Goal: Information Seeking & Learning: Learn about a topic

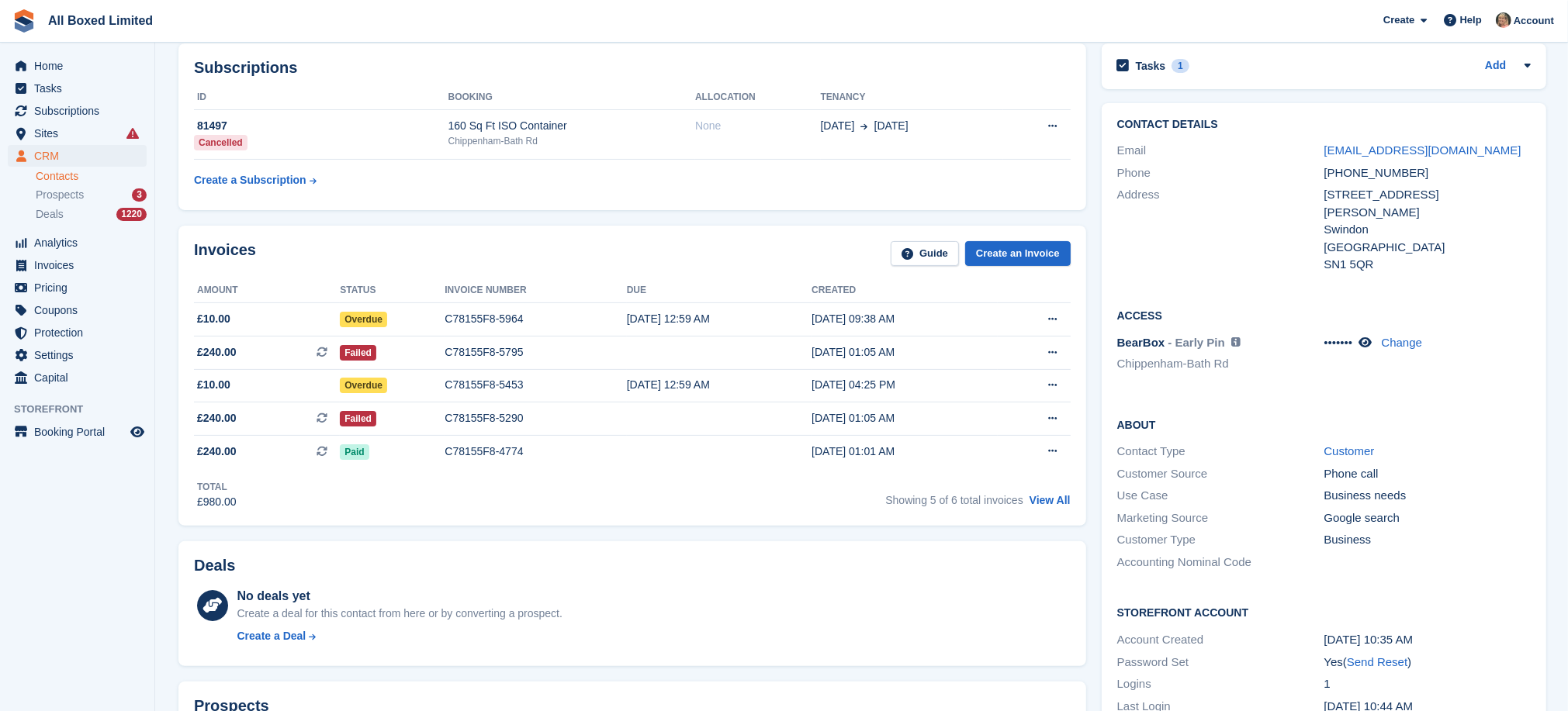
scroll to position [190, 0]
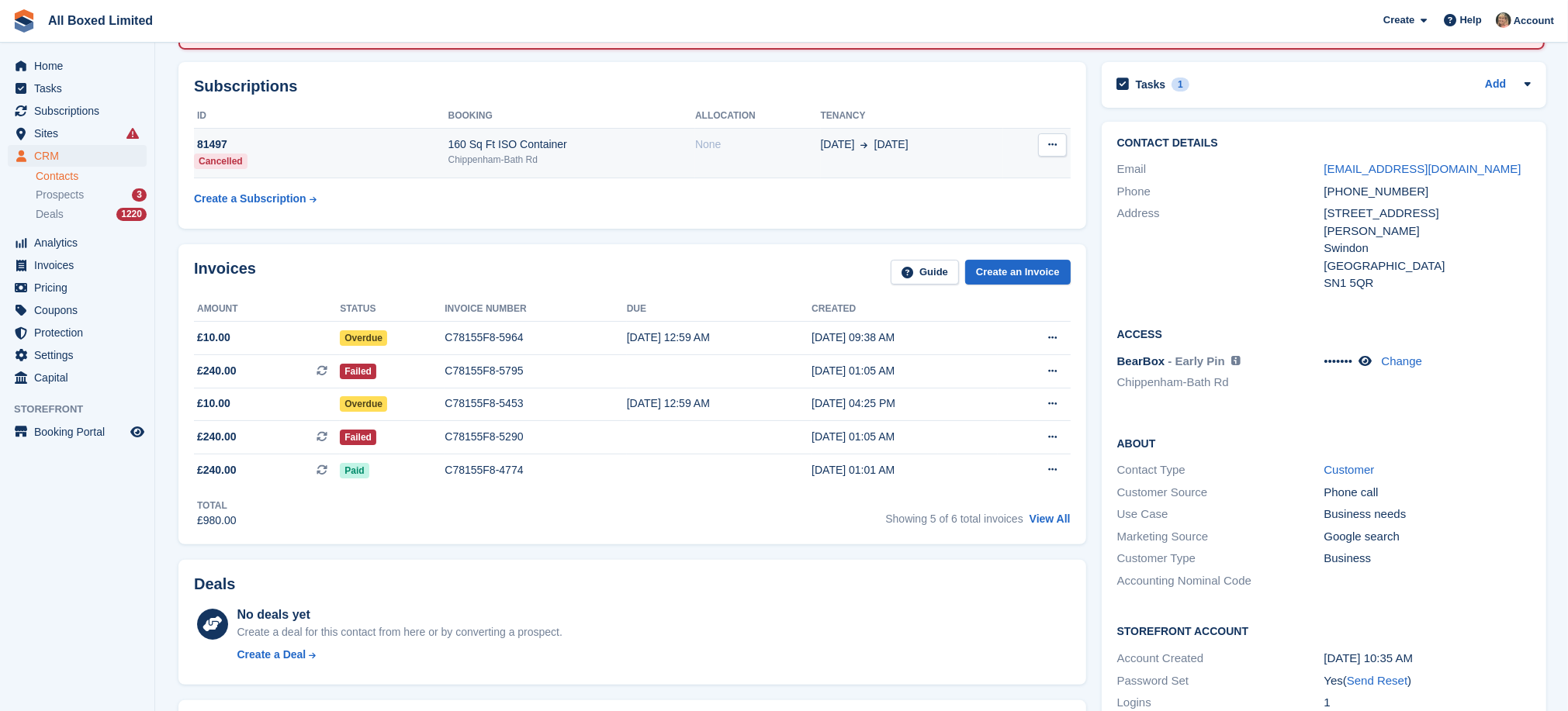
click at [213, 140] on div "81497" at bounding box center [321, 145] width 255 height 16
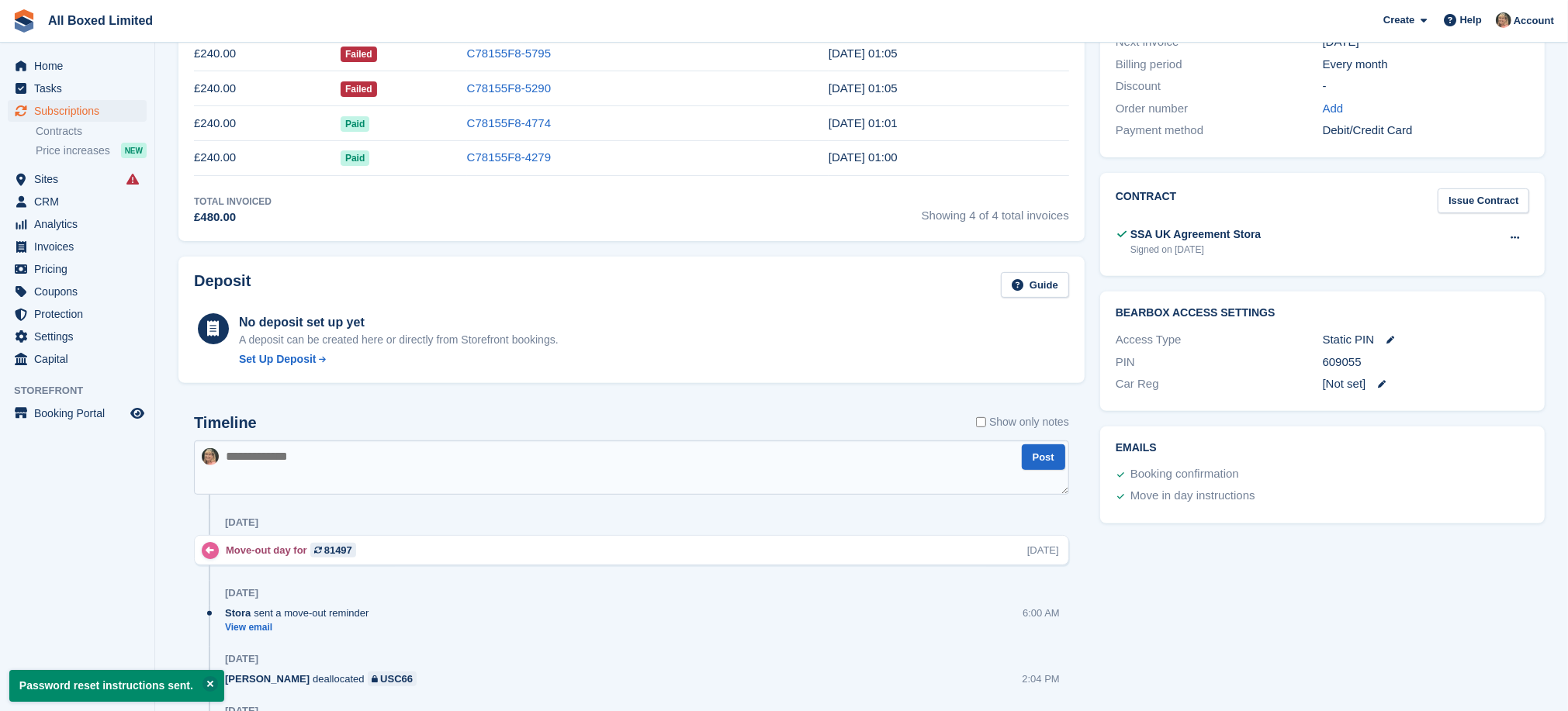
scroll to position [465, 0]
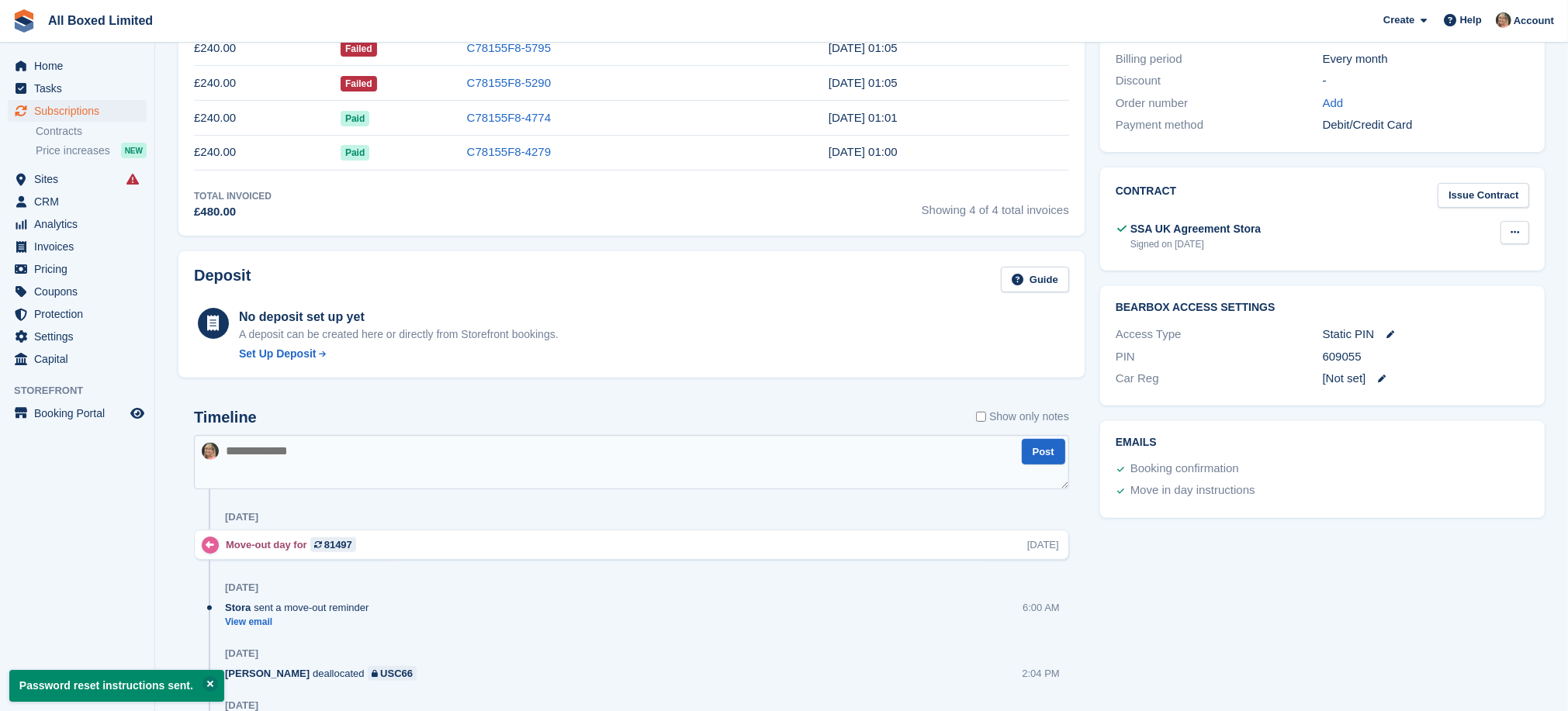
click at [1516, 233] on icon at bounding box center [1515, 232] width 8 height 10
click at [1403, 261] on p "View" at bounding box center [1454, 263] width 135 height 20
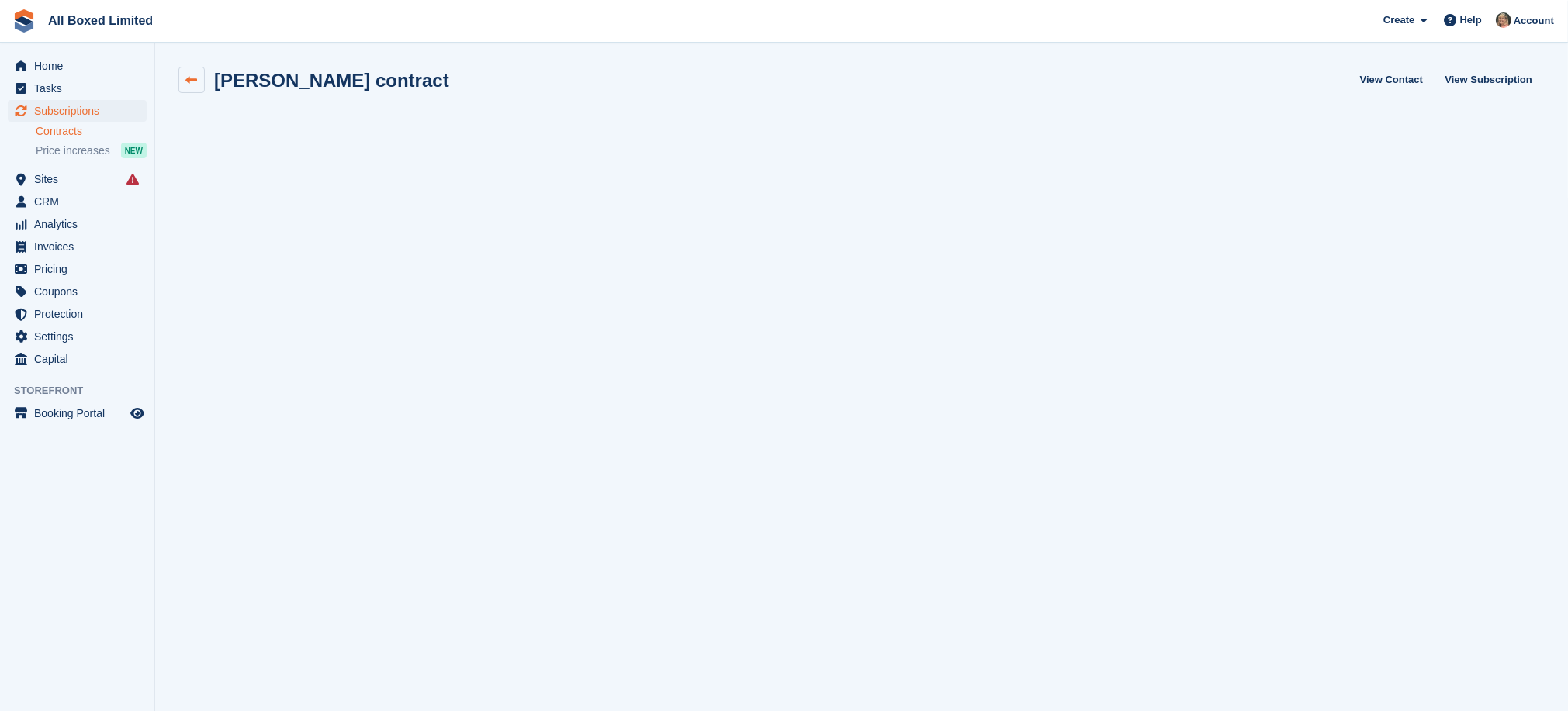
click at [194, 79] on icon at bounding box center [192, 80] width 11 height 11
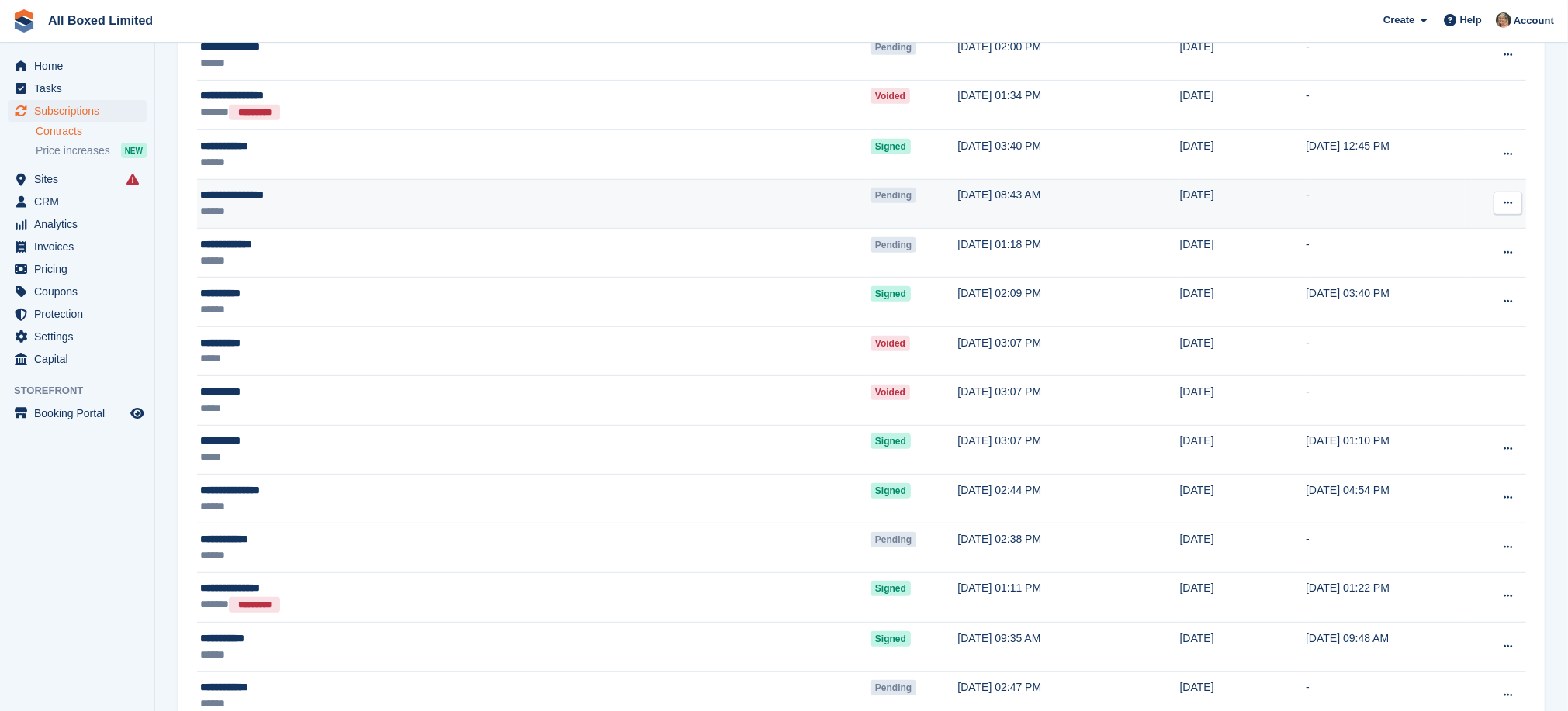
scroll to position [814, 0]
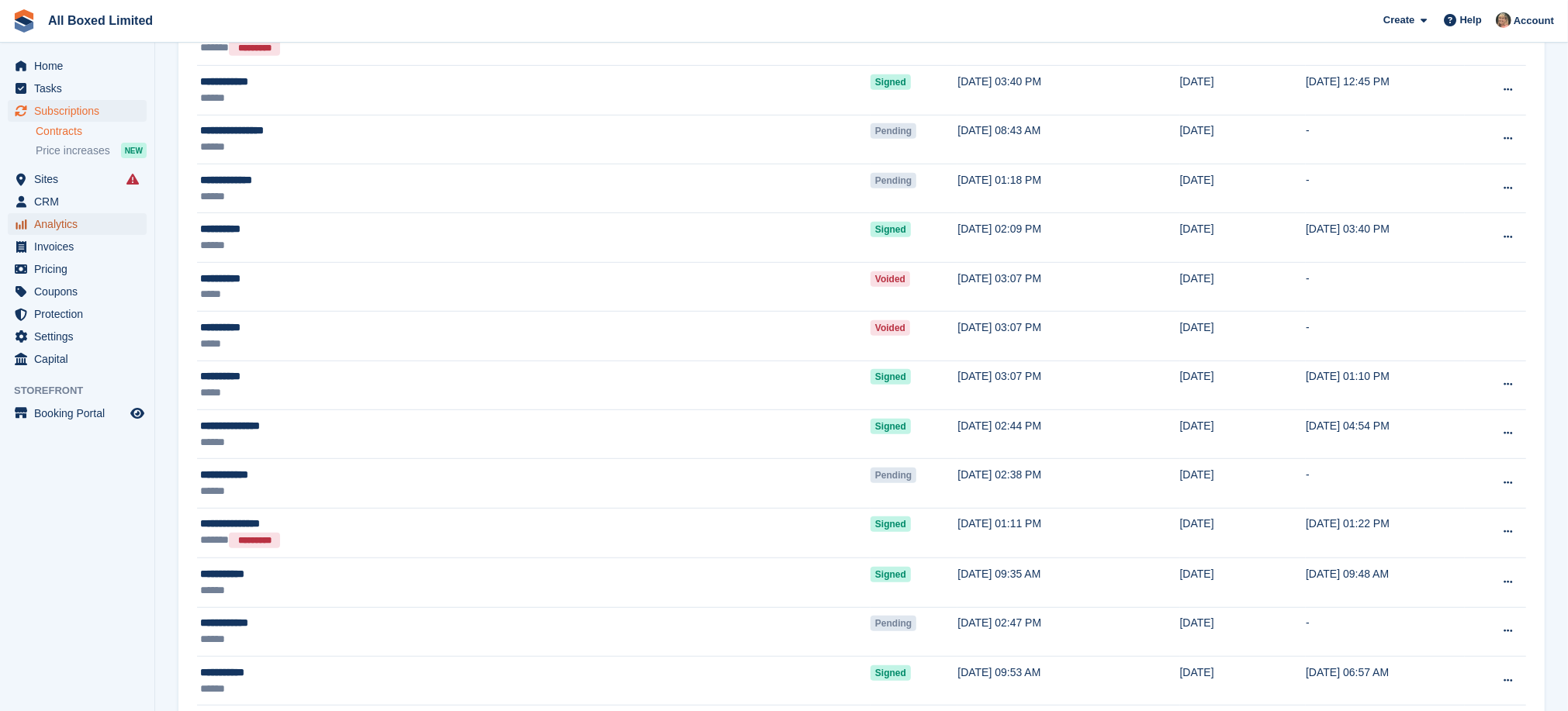
click at [66, 227] on span "Analytics" at bounding box center [81, 224] width 93 height 22
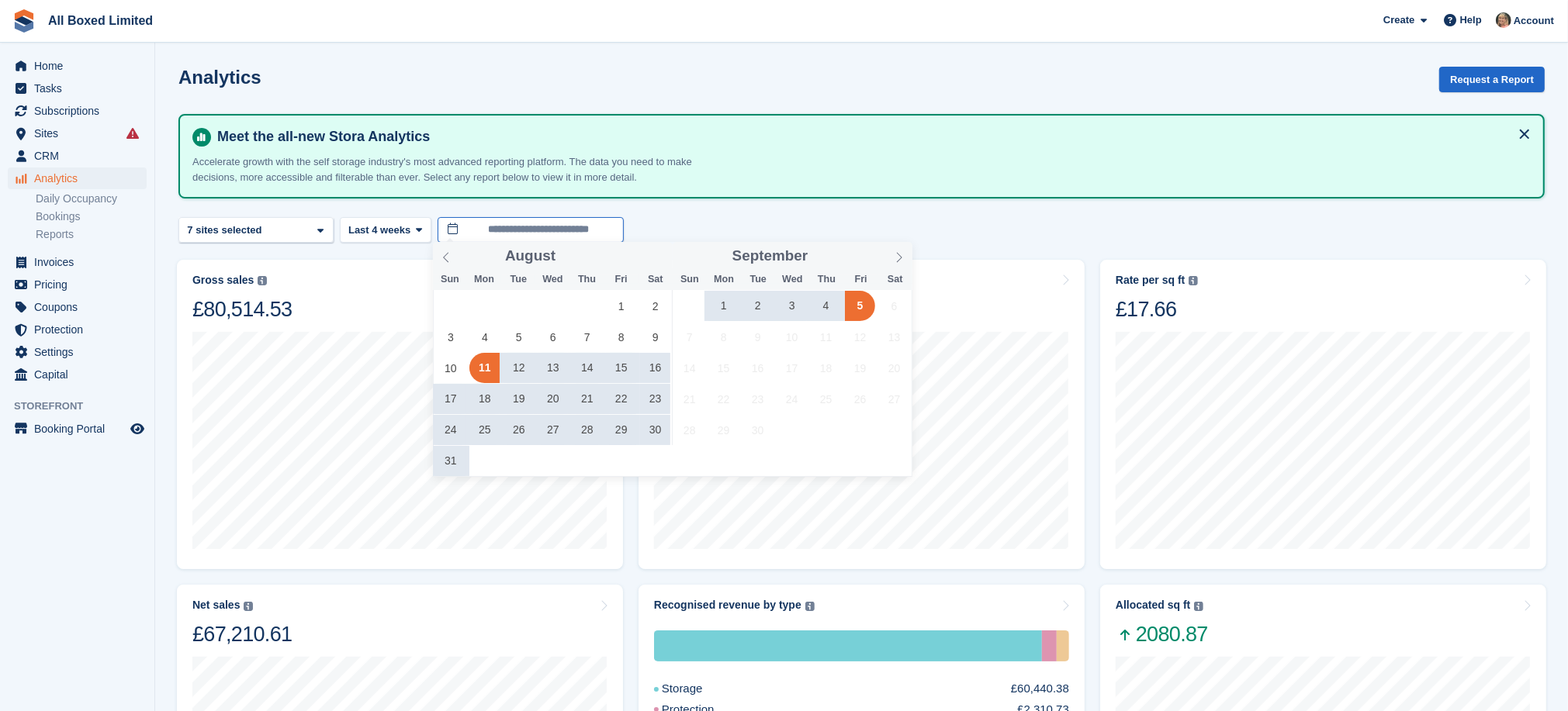
click at [489, 227] on input "**********" at bounding box center [530, 229] width 186 height 25
click at [724, 307] on span "1" at bounding box center [723, 306] width 30 height 30
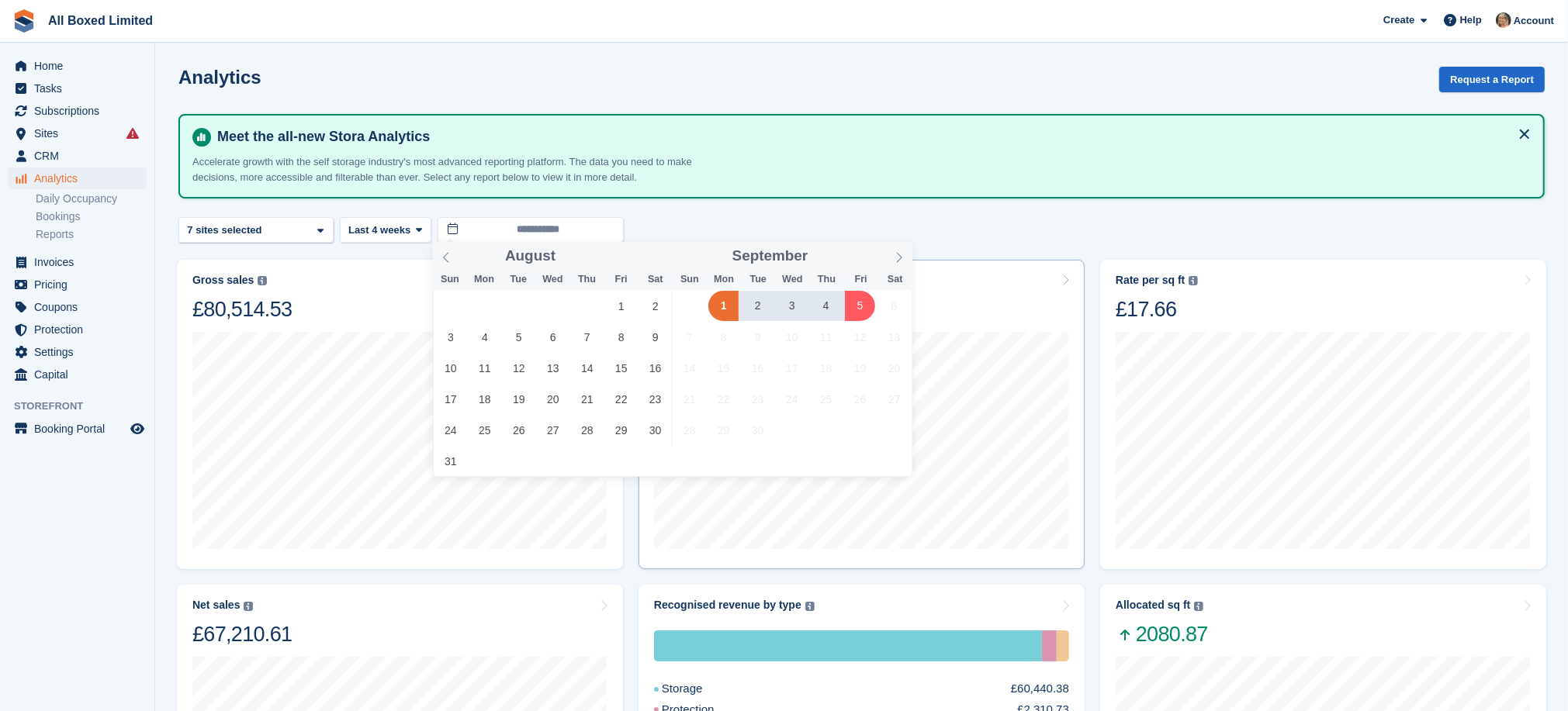
click at [864, 304] on span "5" at bounding box center [859, 306] width 30 height 30
type input "**********"
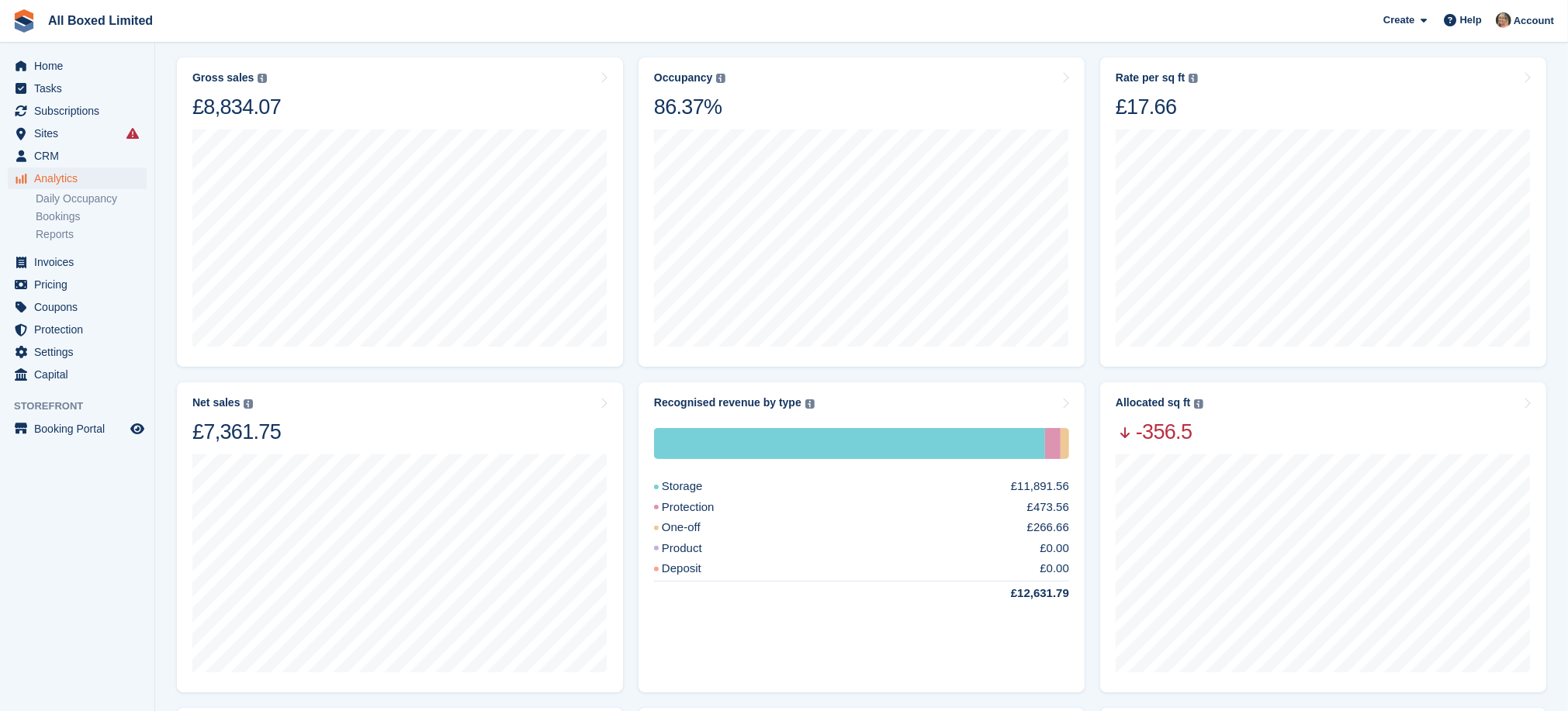
scroll to position [233, 0]
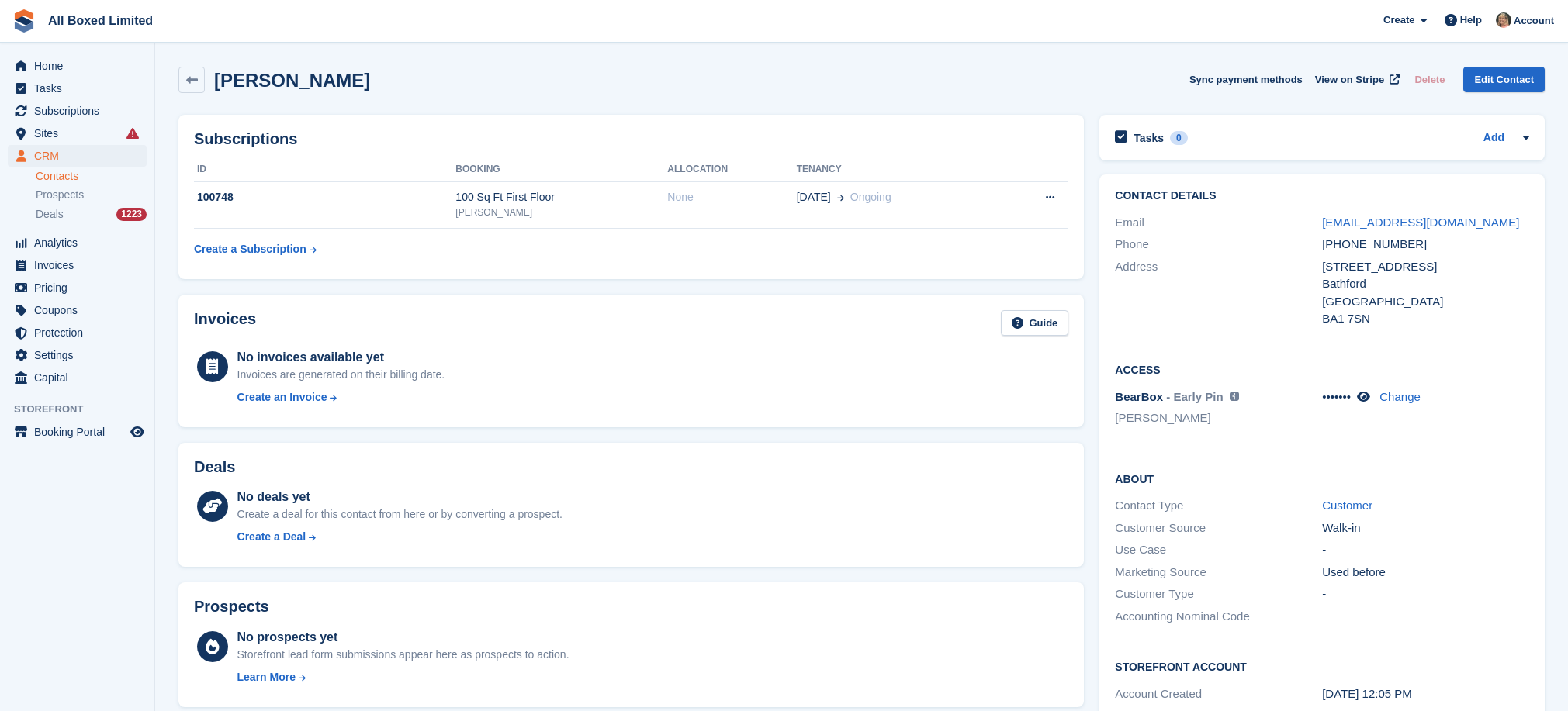
scroll to position [526, 0]
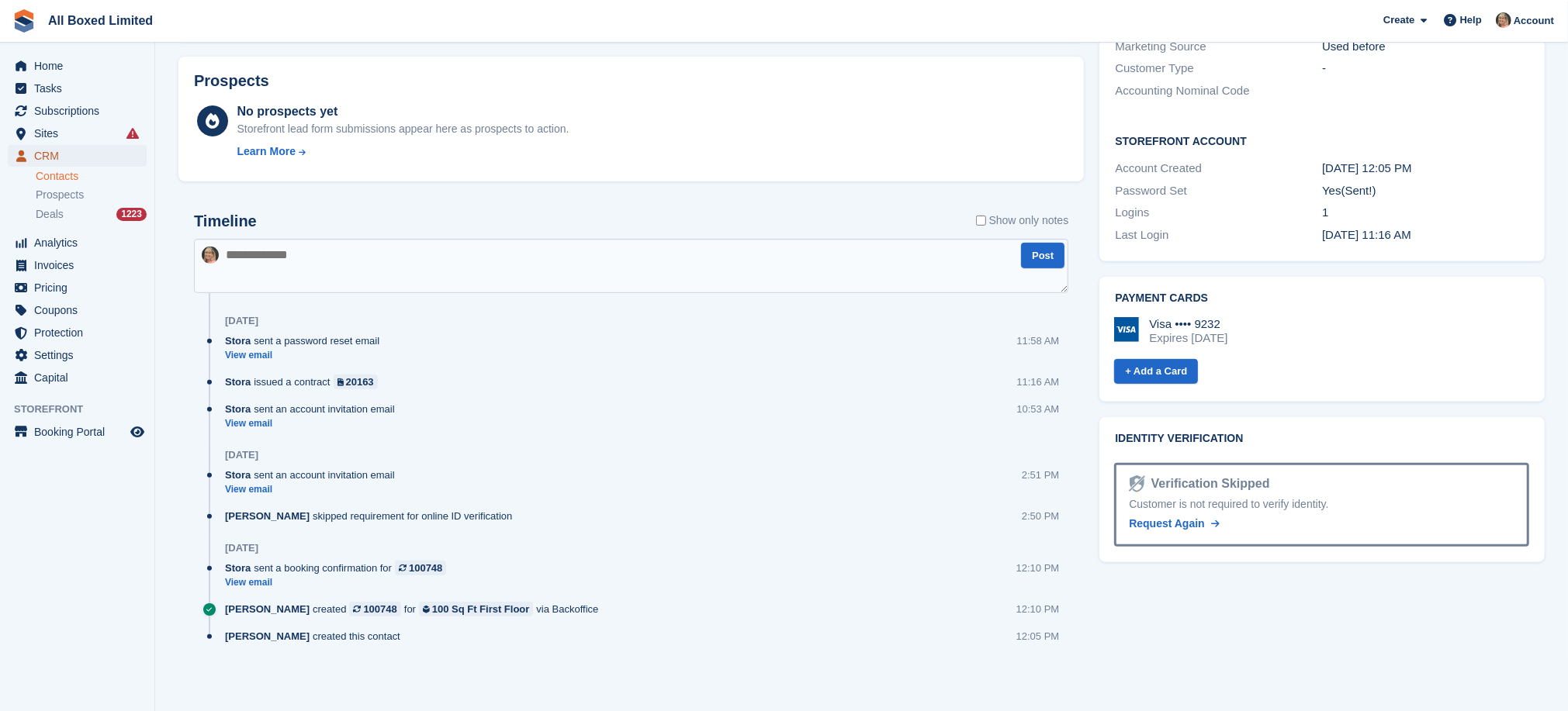
click at [118, 151] on span "CRM" at bounding box center [81, 156] width 93 height 22
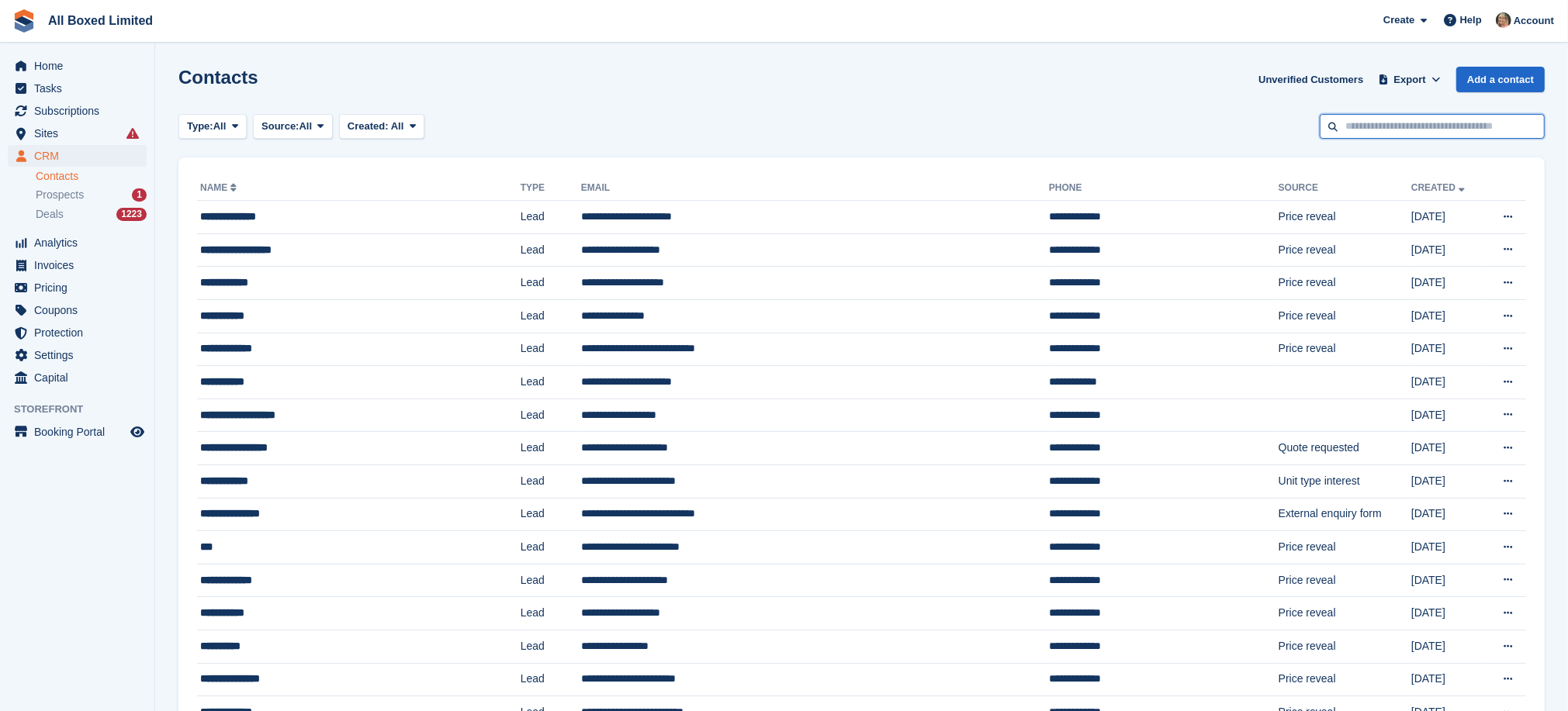
click at [1365, 124] on input "text" at bounding box center [1432, 126] width 225 height 25
type input "****"
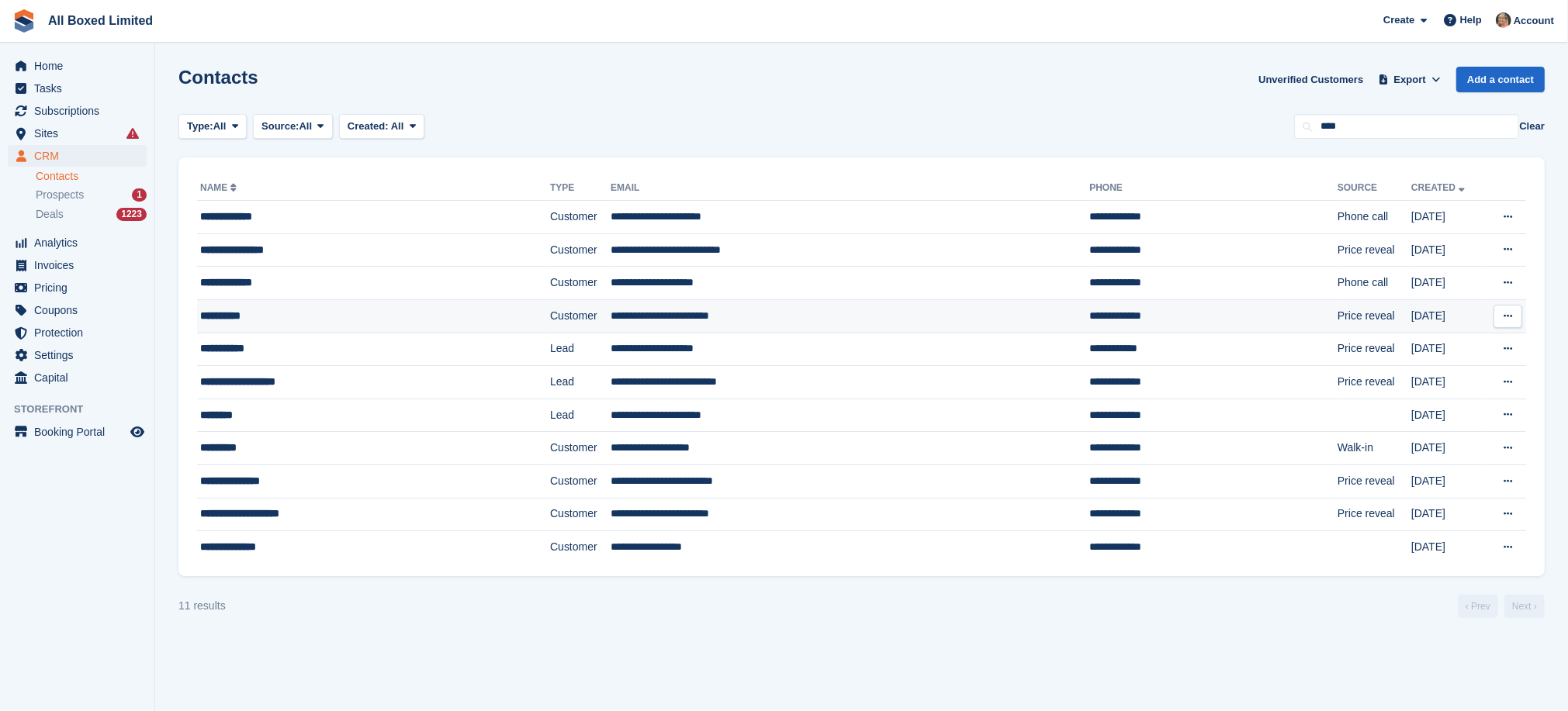
click at [638, 315] on td "**********" at bounding box center [850, 316] width 478 height 34
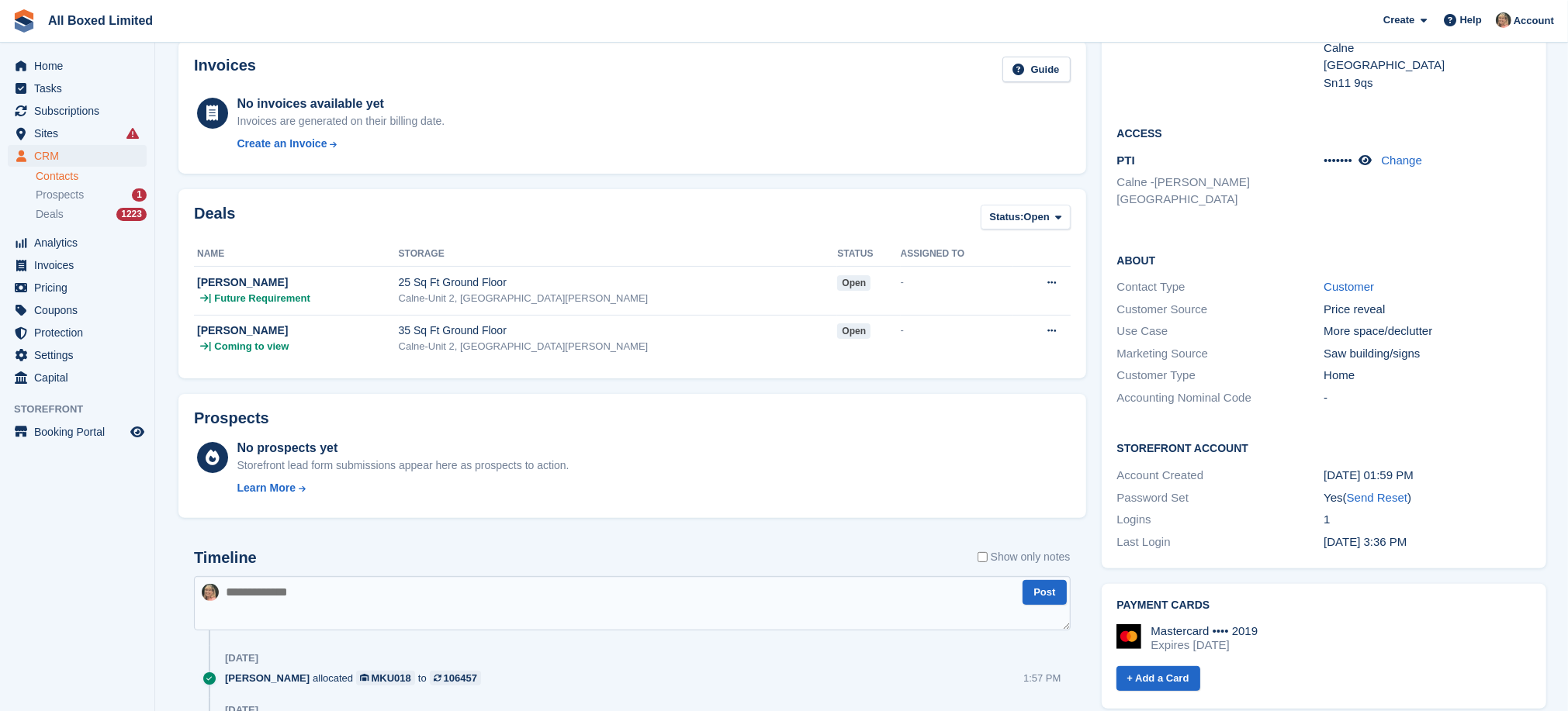
scroll to position [233, 0]
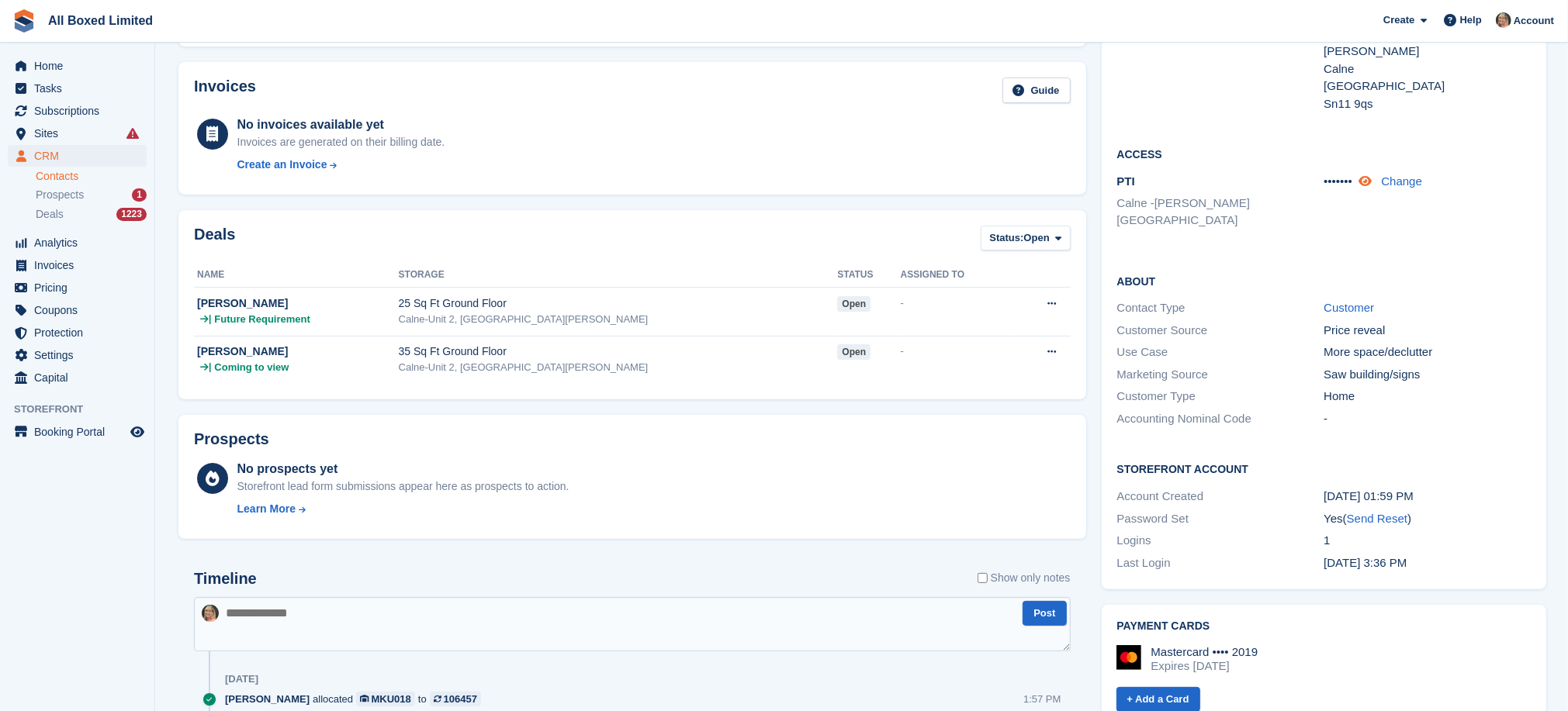
click at [1371, 175] on icon at bounding box center [1365, 181] width 13 height 11
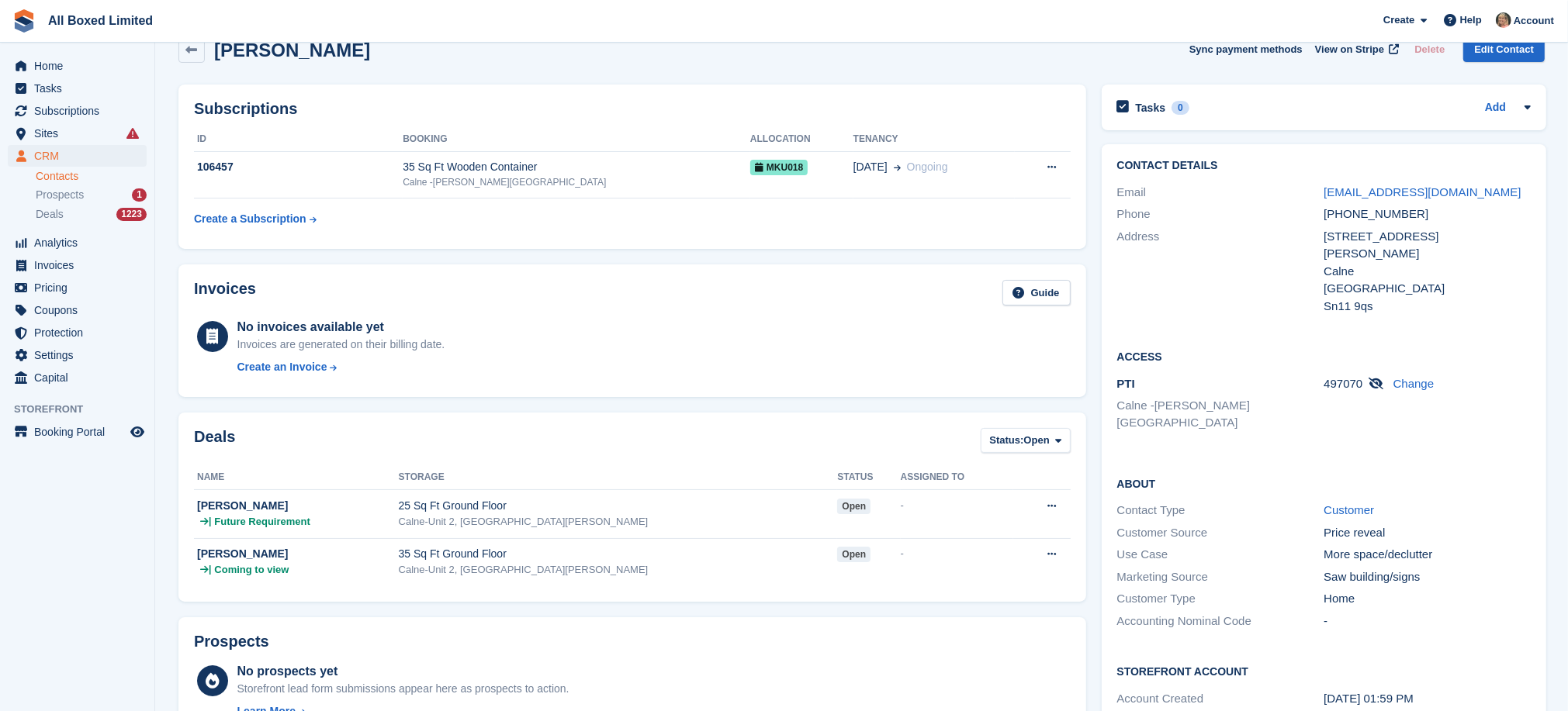
scroll to position [0, 0]
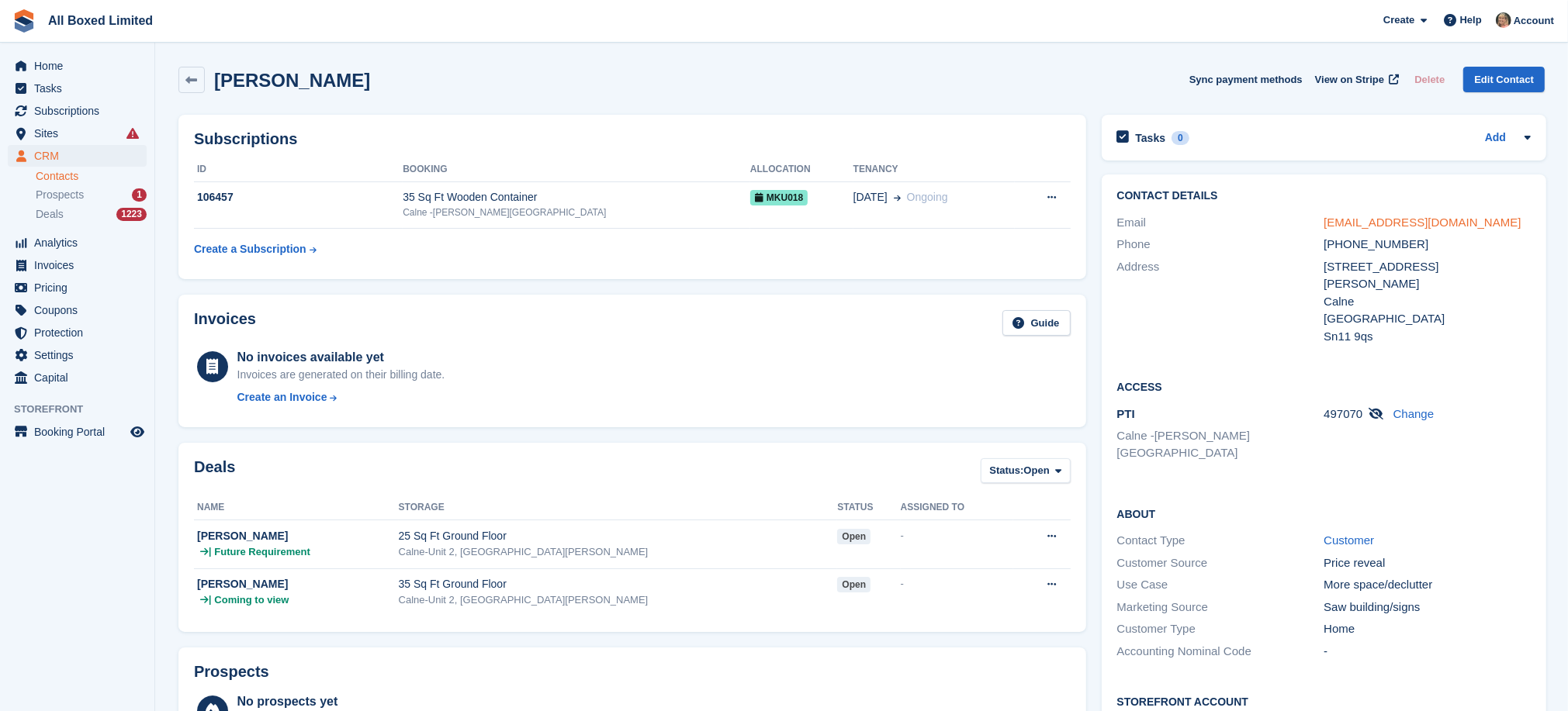
click at [1333, 223] on link "gemmaroberts222@gmail.com" at bounding box center [1422, 222] width 197 height 13
click at [43, 62] on span "Home" at bounding box center [81, 66] width 93 height 22
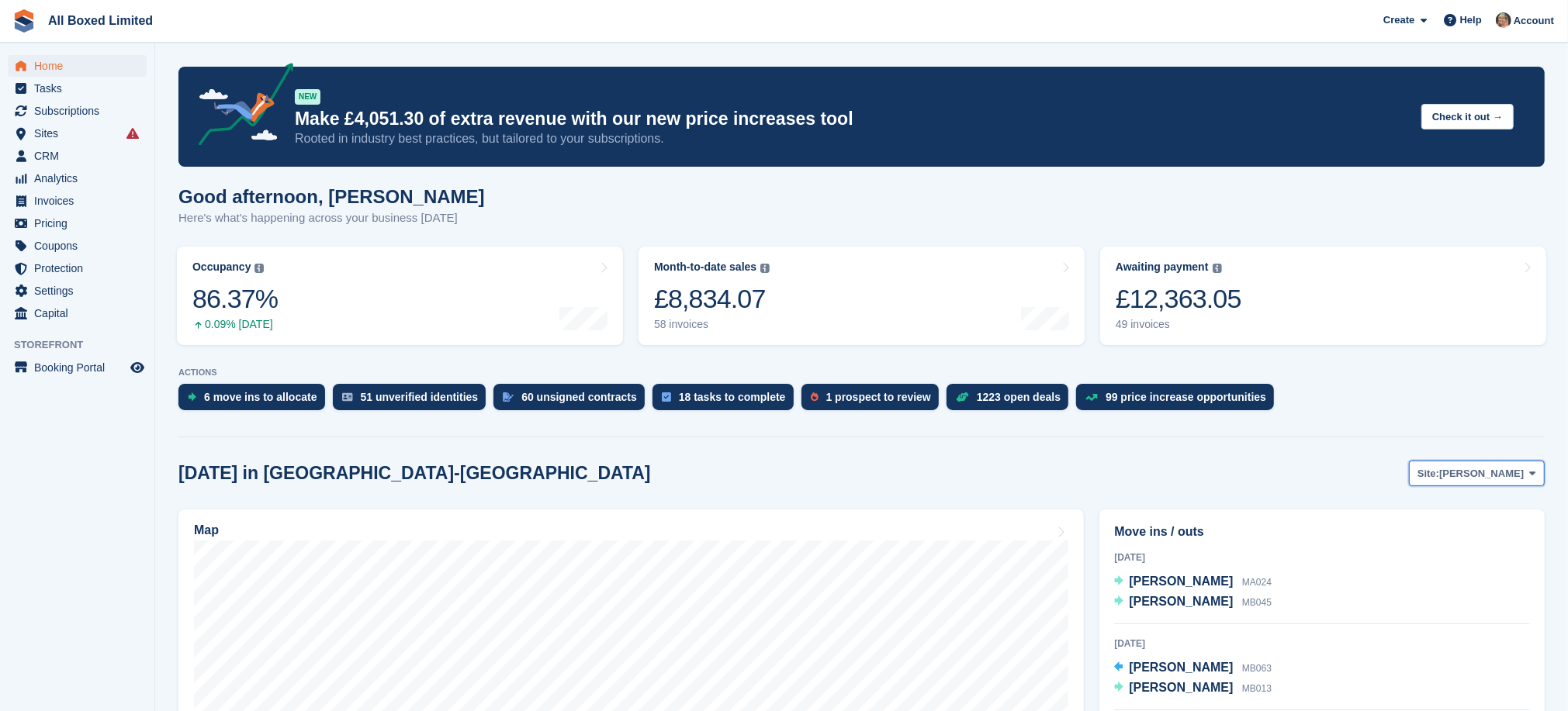
click at [1532, 470] on icon at bounding box center [1533, 473] width 7 height 10
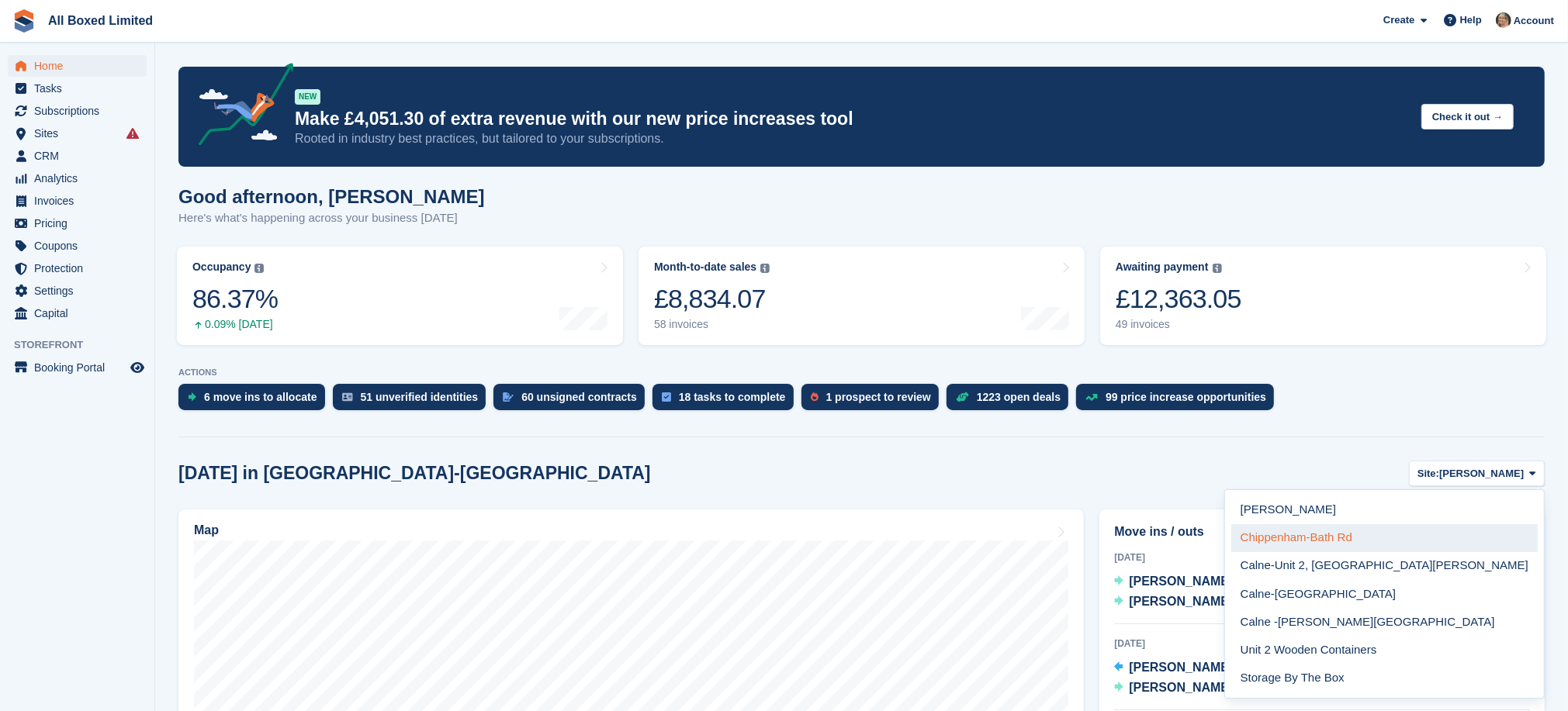
click at [1484, 534] on link "Chippenham-Bath Rd" at bounding box center [1384, 538] width 306 height 28
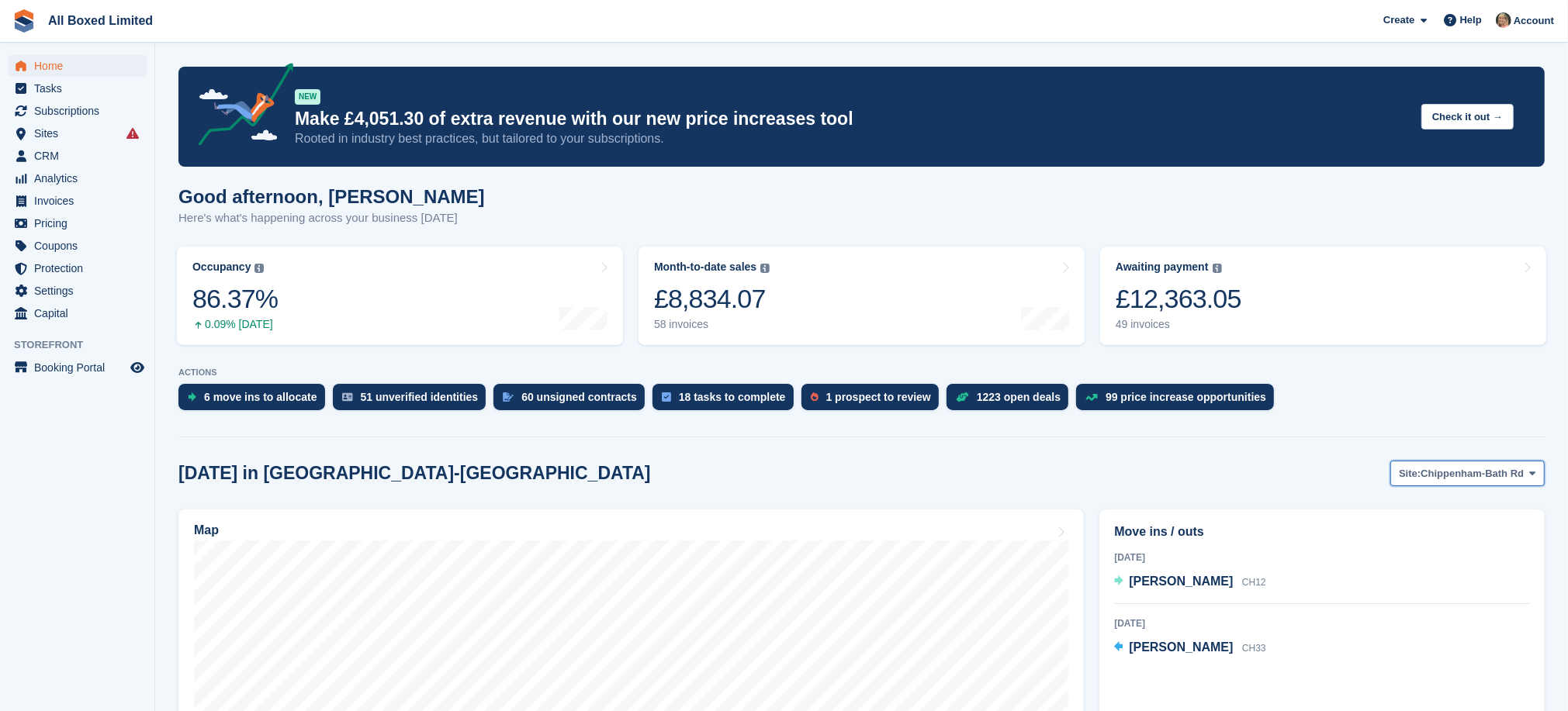
click at [1517, 474] on span "Chippenham-Bath Rd" at bounding box center [1472, 473] width 103 height 16
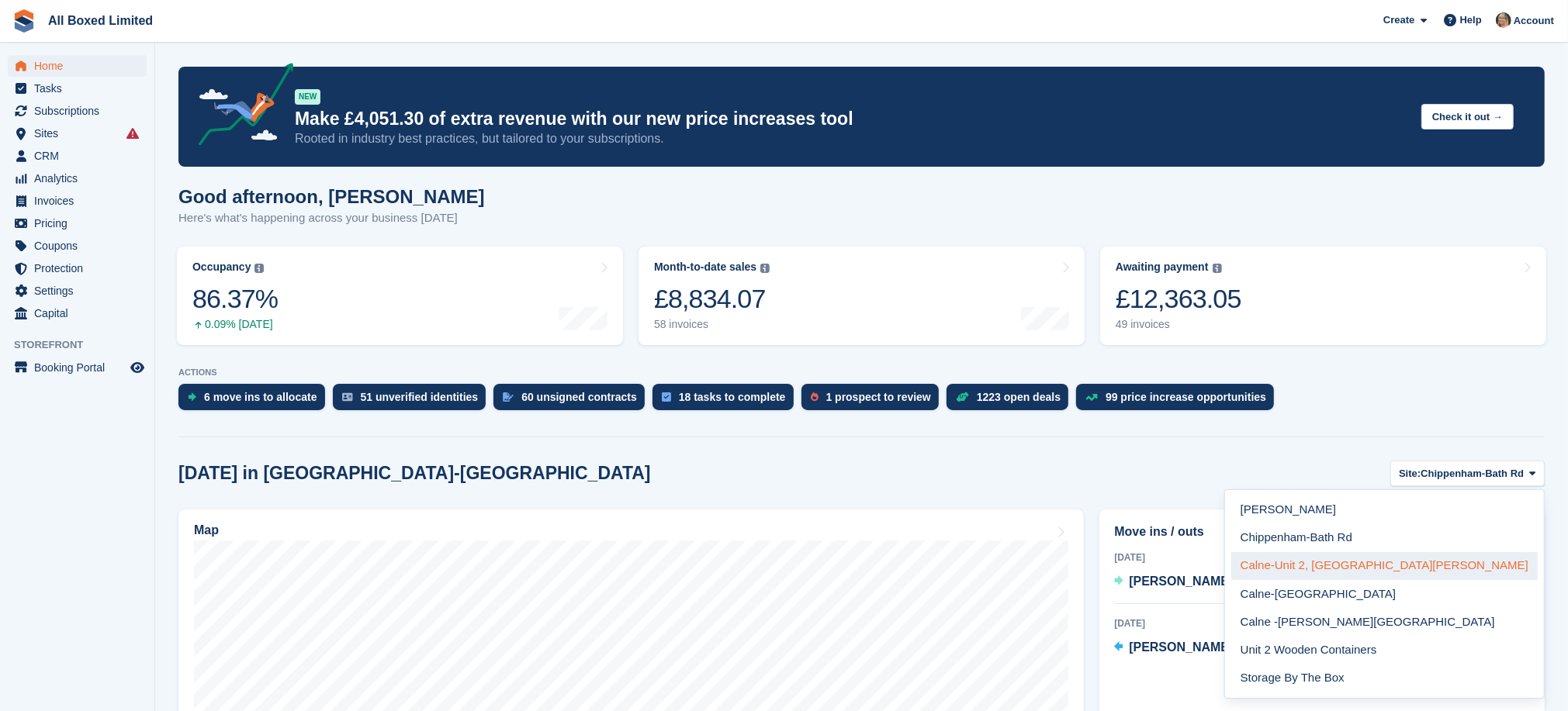
click at [1507, 559] on link "Calne-Unit 2, [GEOGRAPHIC_DATA][PERSON_NAME]" at bounding box center [1384, 566] width 306 height 28
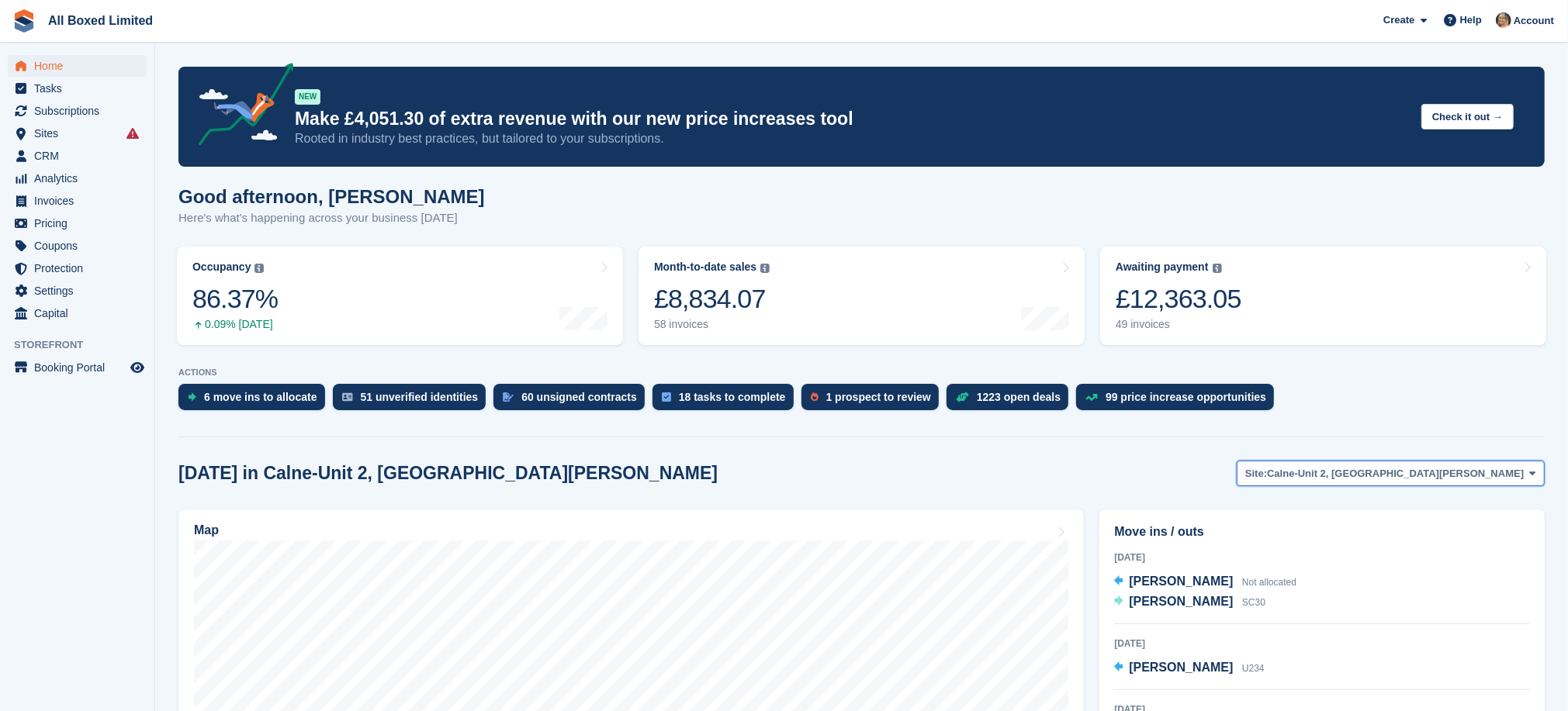
click at [1516, 473] on span "Calne-Unit 2, [GEOGRAPHIC_DATA][PERSON_NAME]" at bounding box center [1394, 473] width 256 height 16
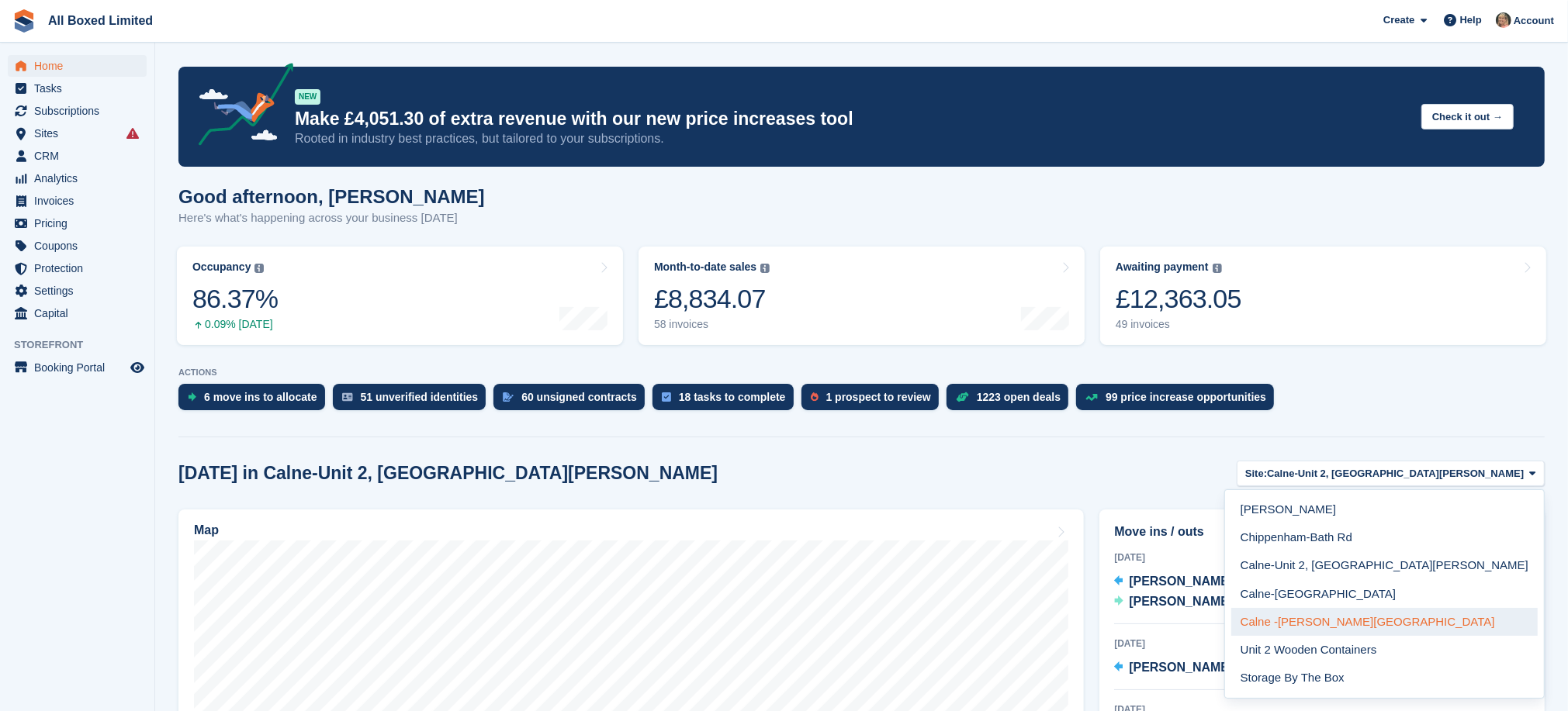
click at [1459, 618] on link "Calne -[PERSON_NAME][GEOGRAPHIC_DATA]" at bounding box center [1384, 622] width 306 height 28
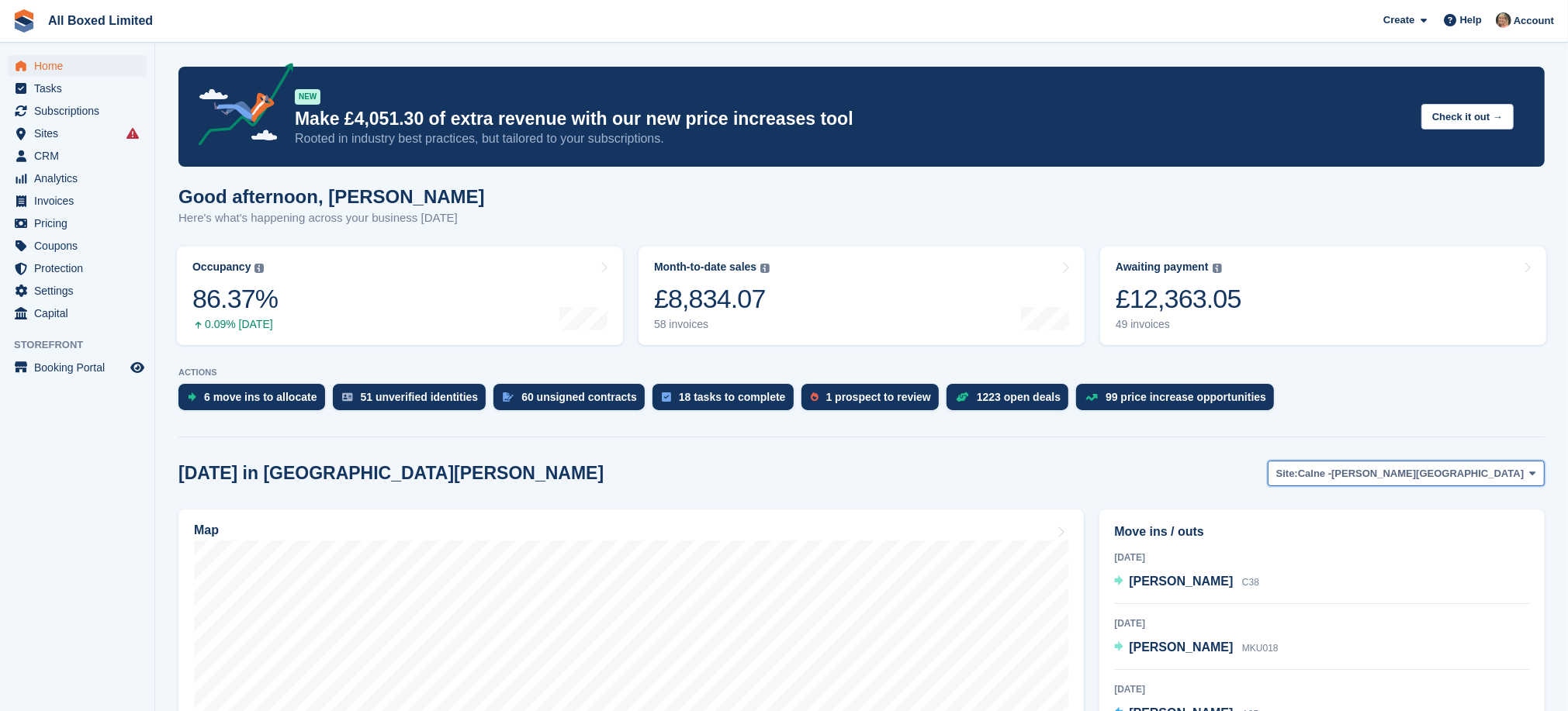
click at [1531, 475] on icon at bounding box center [1533, 473] width 7 height 10
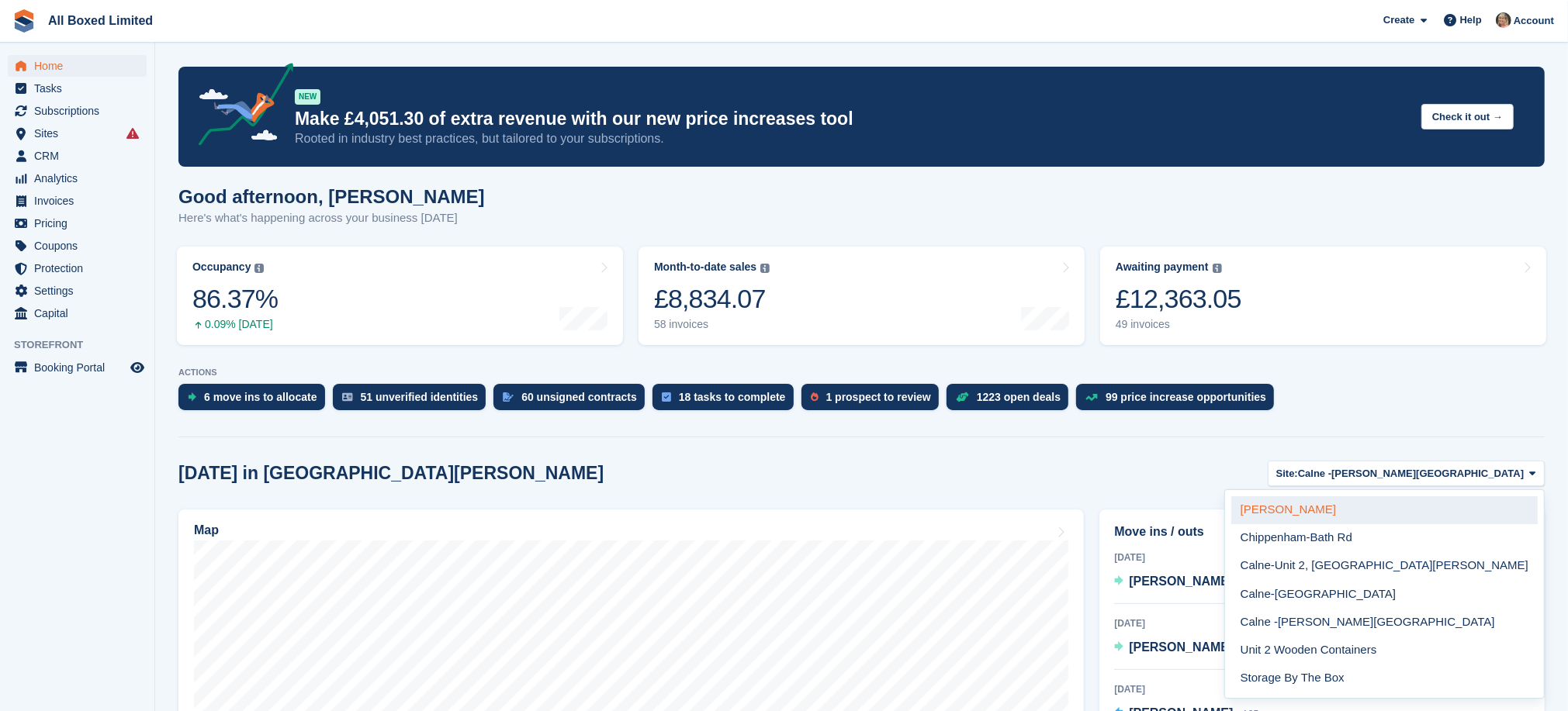
click at [1480, 505] on link "[PERSON_NAME]" at bounding box center [1384, 510] width 306 height 28
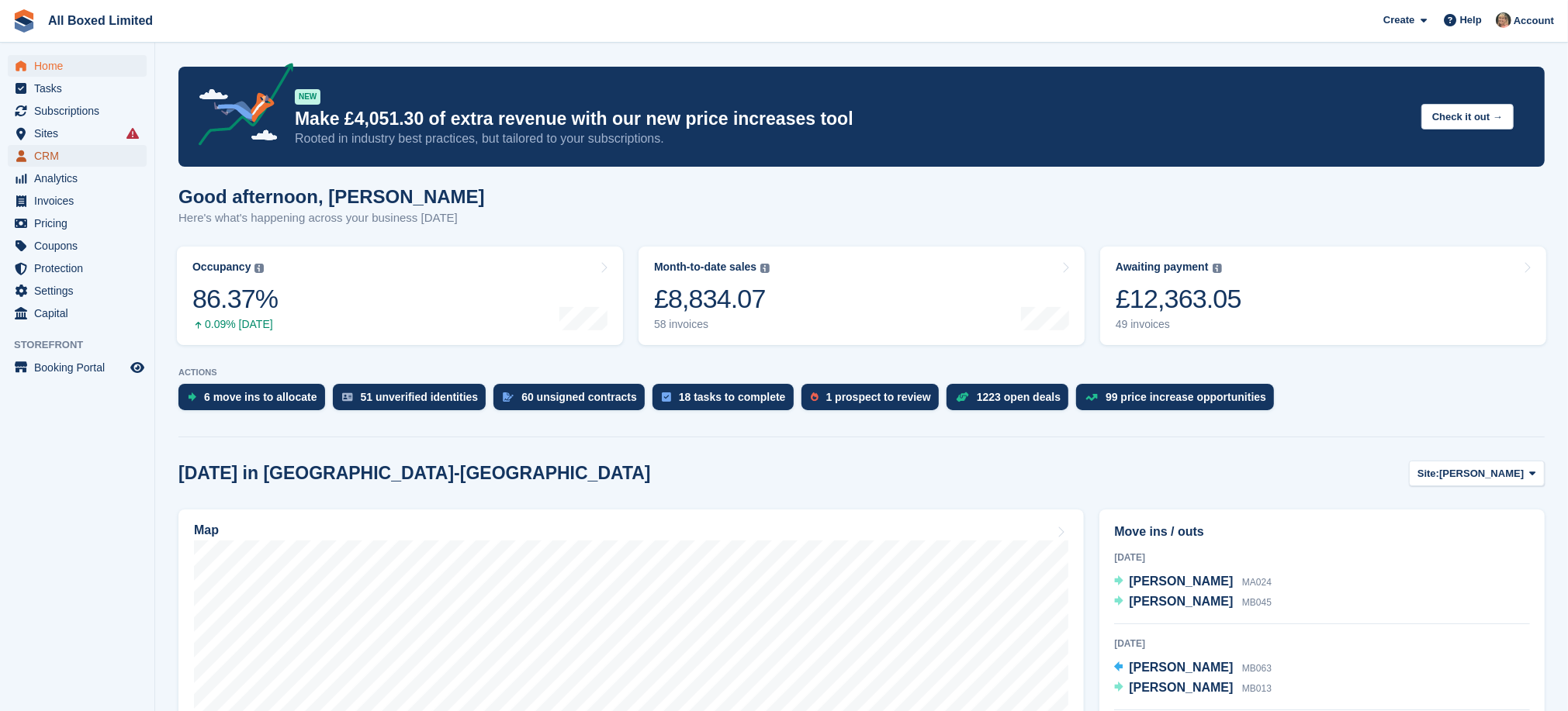
click at [47, 154] on span "CRM" at bounding box center [81, 156] width 93 height 22
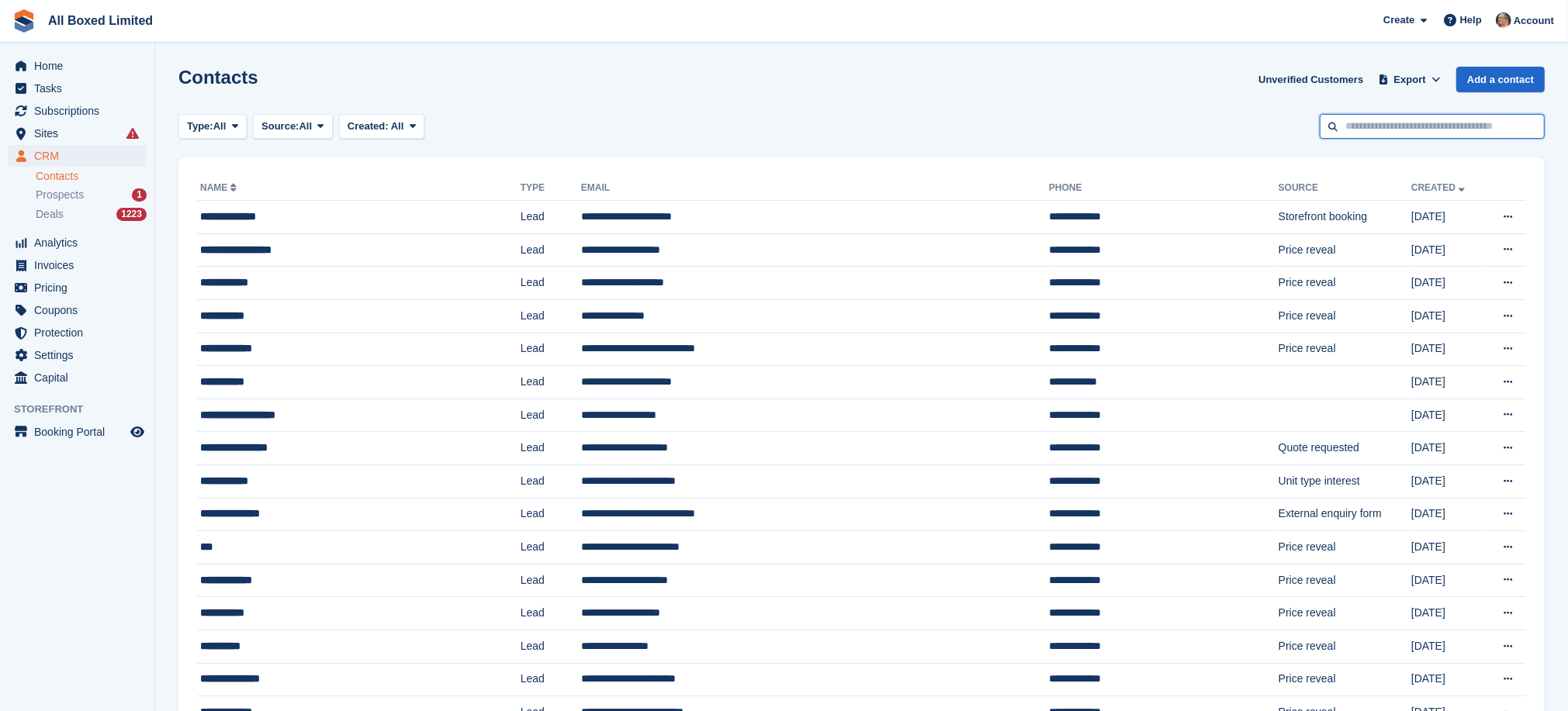
click at [1361, 128] on input "text" at bounding box center [1432, 126] width 225 height 25
type input "*******"
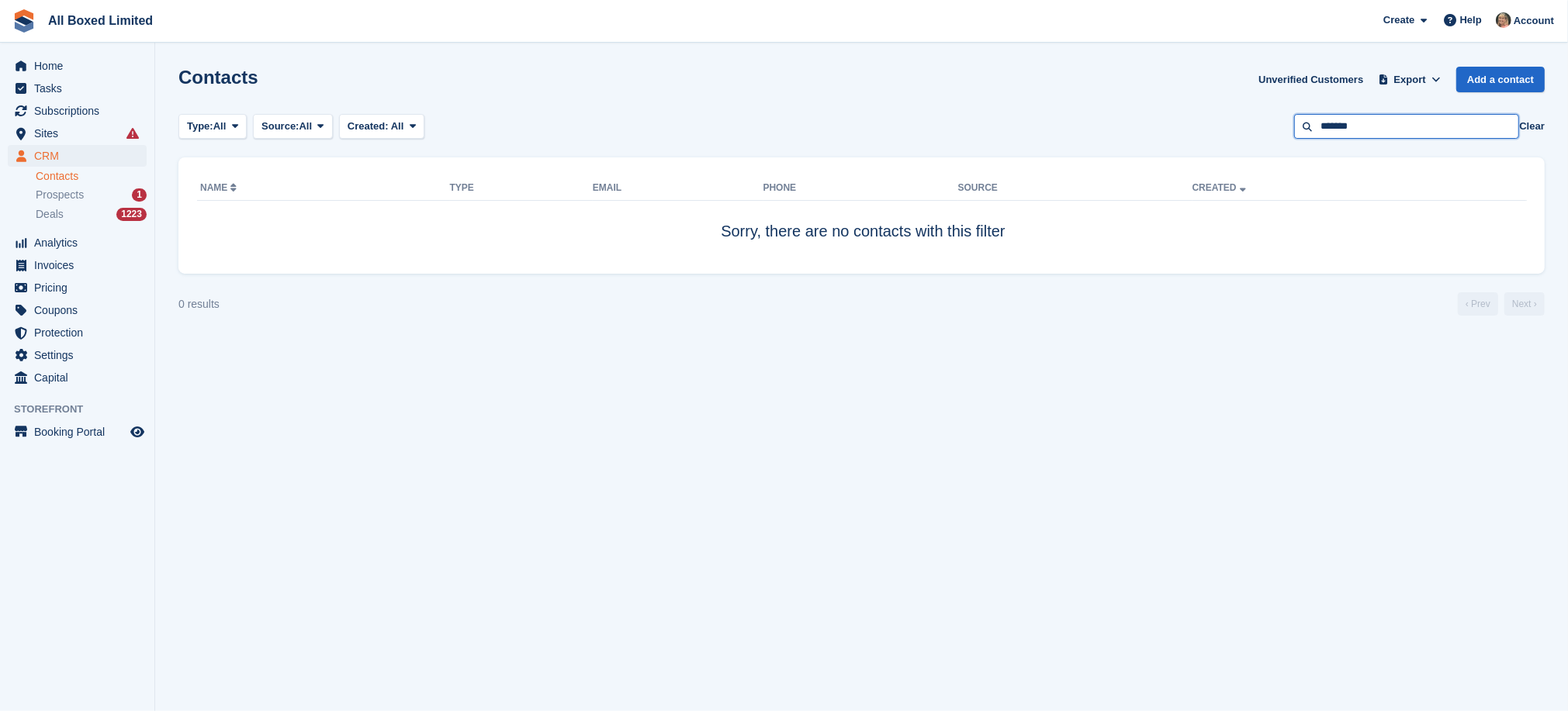
click at [1327, 123] on input "*******" at bounding box center [1407, 126] width 225 height 25
click at [1394, 127] on input "********" at bounding box center [1407, 126] width 225 height 25
type input "********"
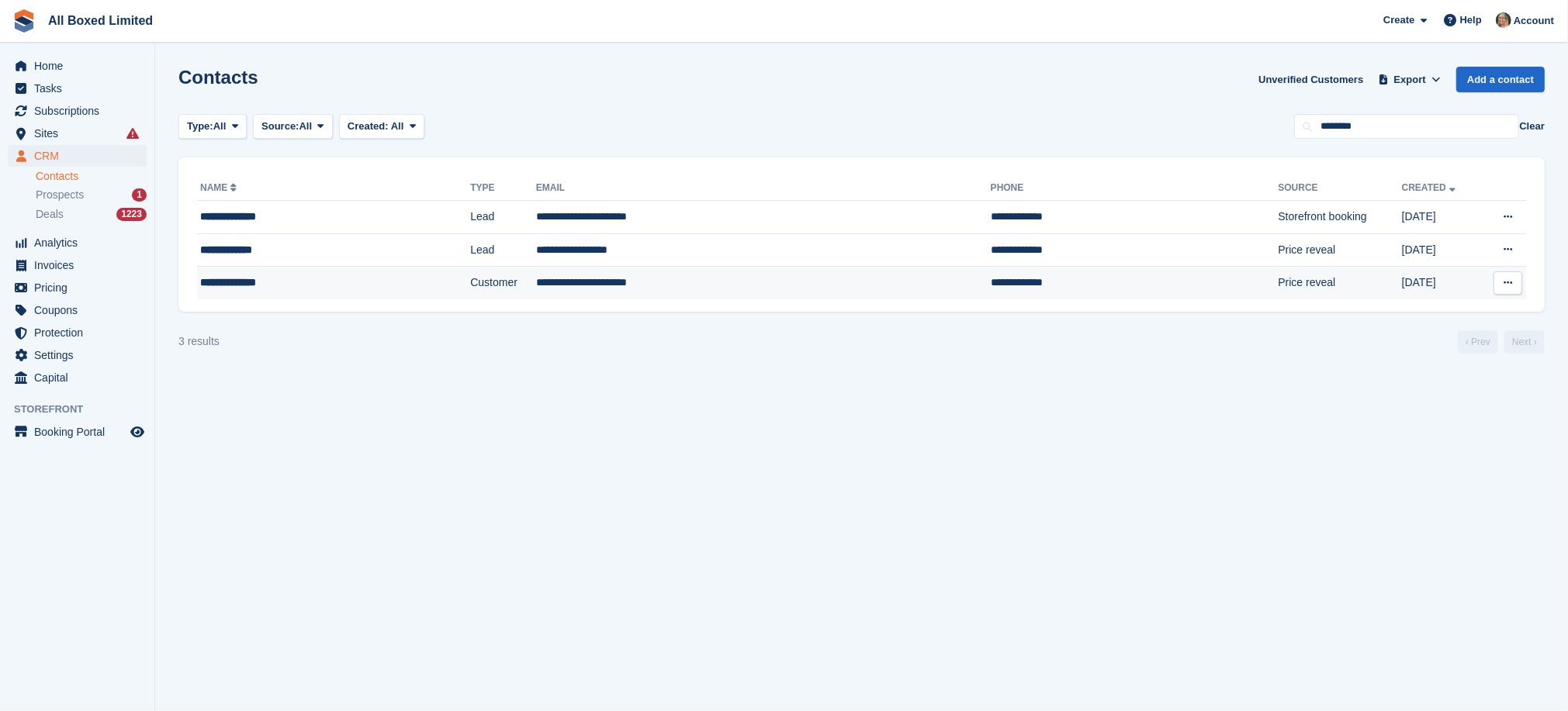
click at [547, 282] on td "**********" at bounding box center [763, 283] width 455 height 33
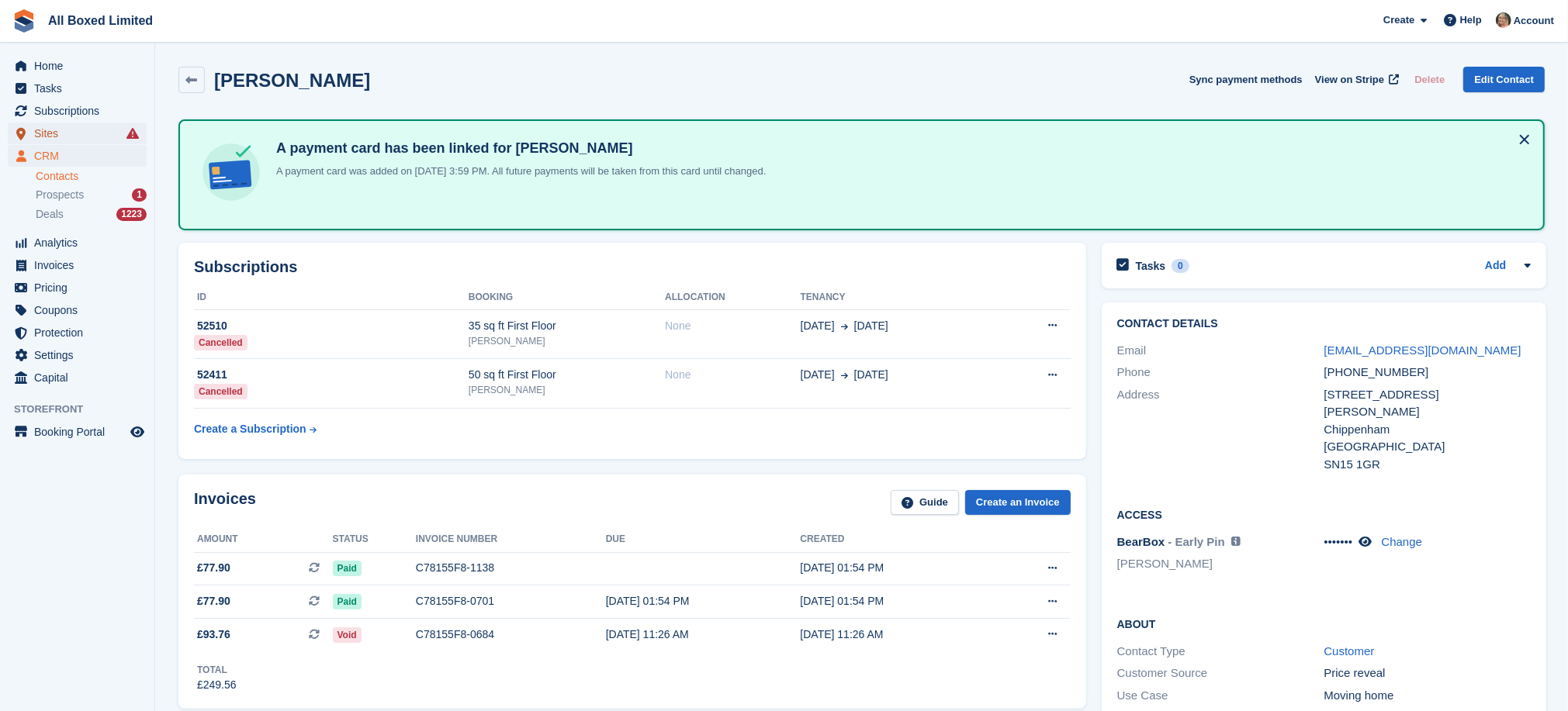
click at [50, 129] on span "Sites" at bounding box center [81, 134] width 93 height 22
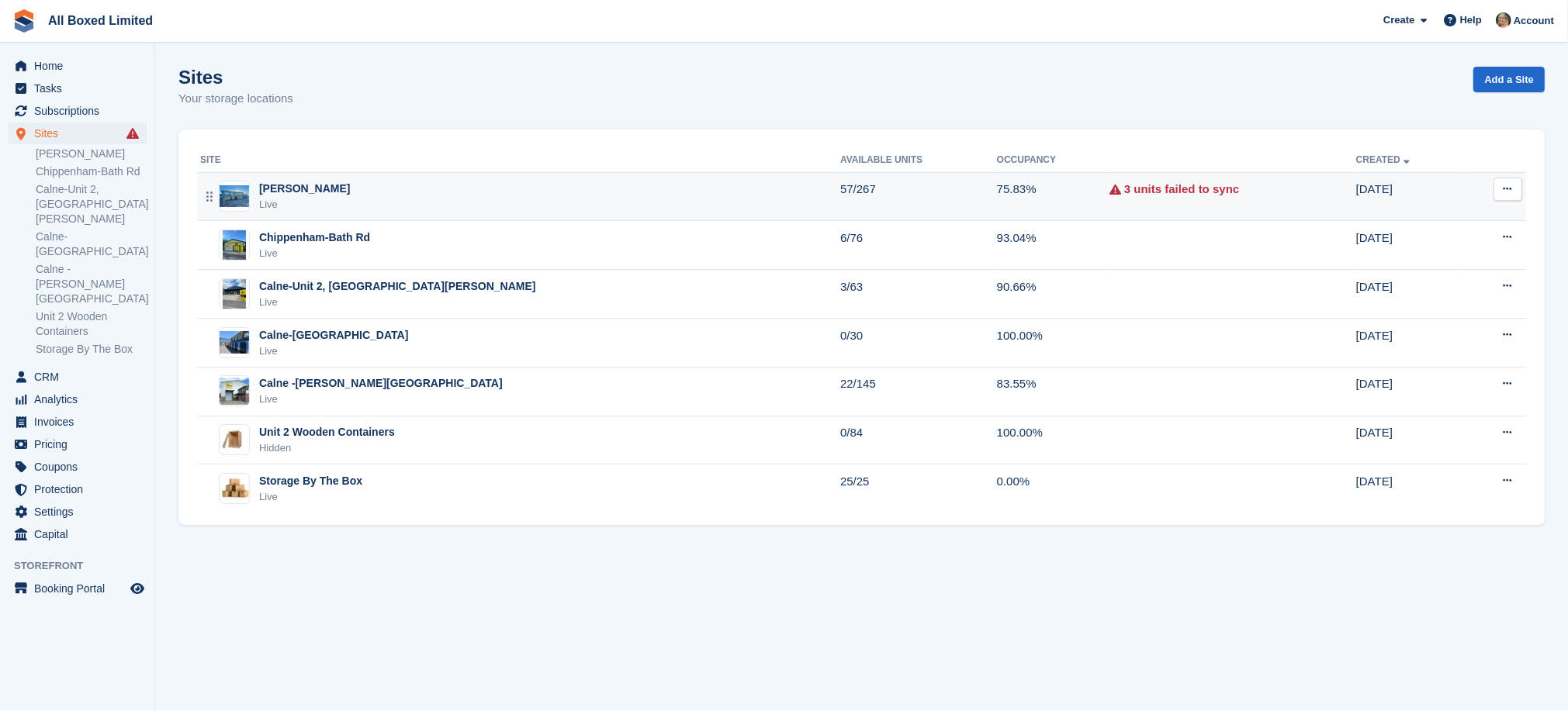
click at [329, 186] on div "[PERSON_NAME]" at bounding box center [304, 189] width 91 height 16
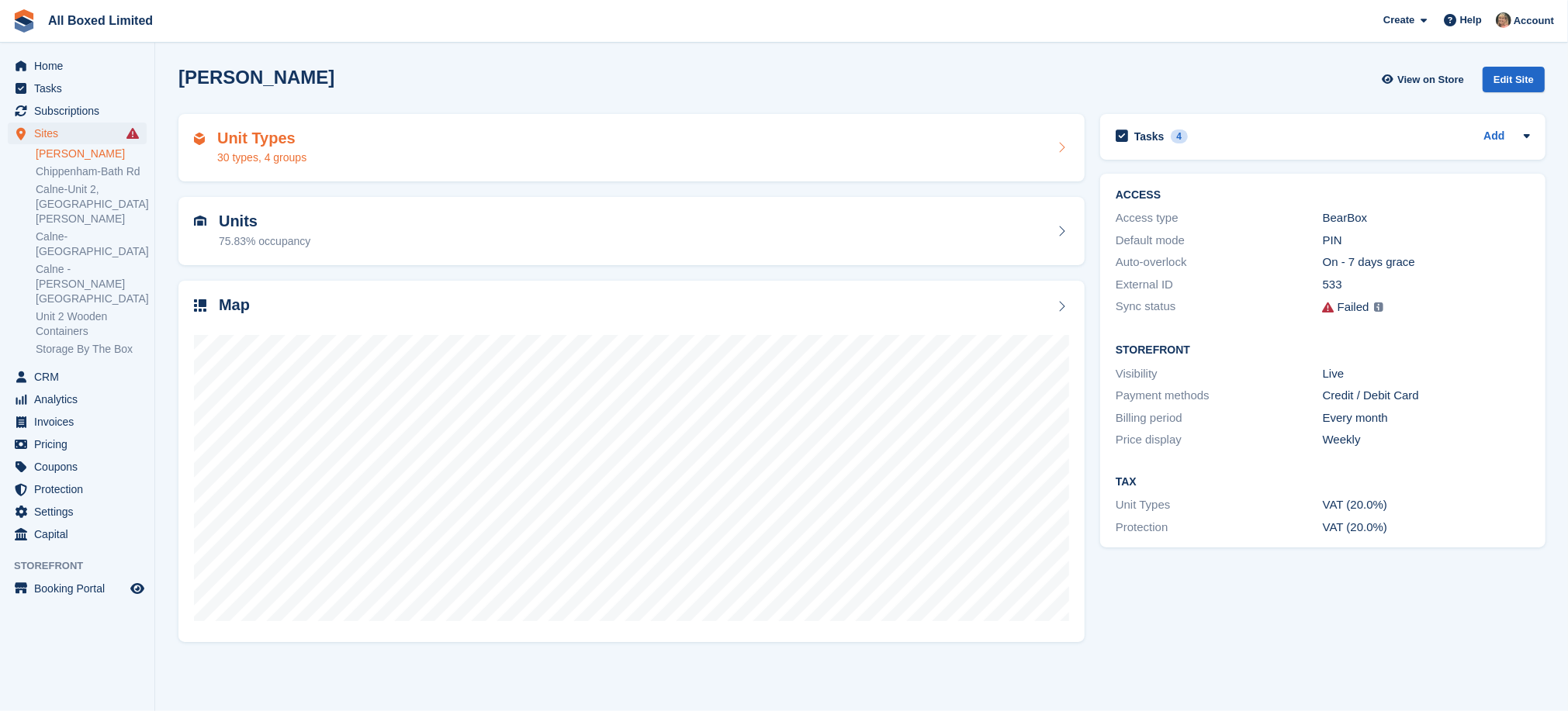
click at [394, 139] on div "Unit Types 30 types, 4 groups" at bounding box center [632, 147] width 875 height 37
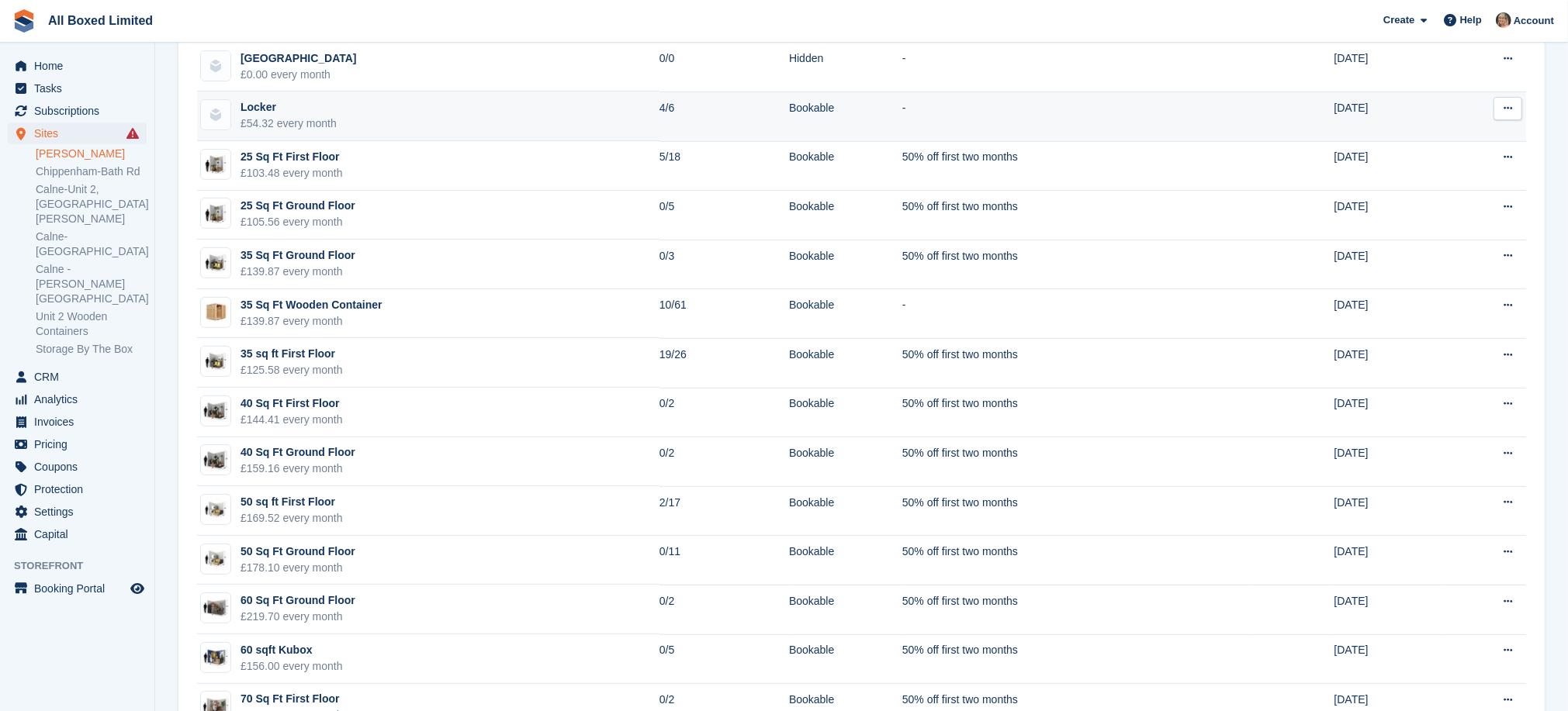
scroll to position [349, 0]
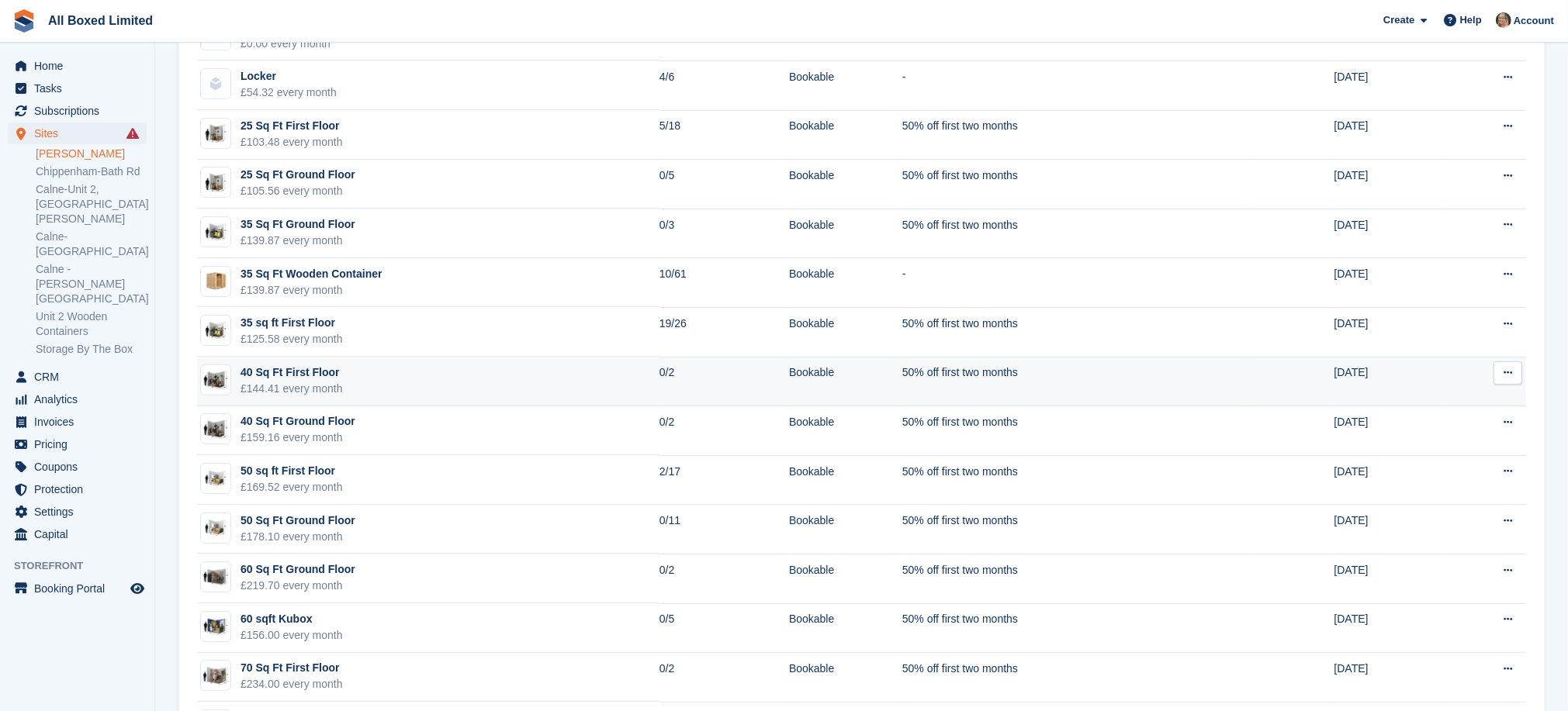
click at [369, 369] on td "40 Sq Ft First Floor £144.41 every month" at bounding box center [428, 382] width 462 height 50
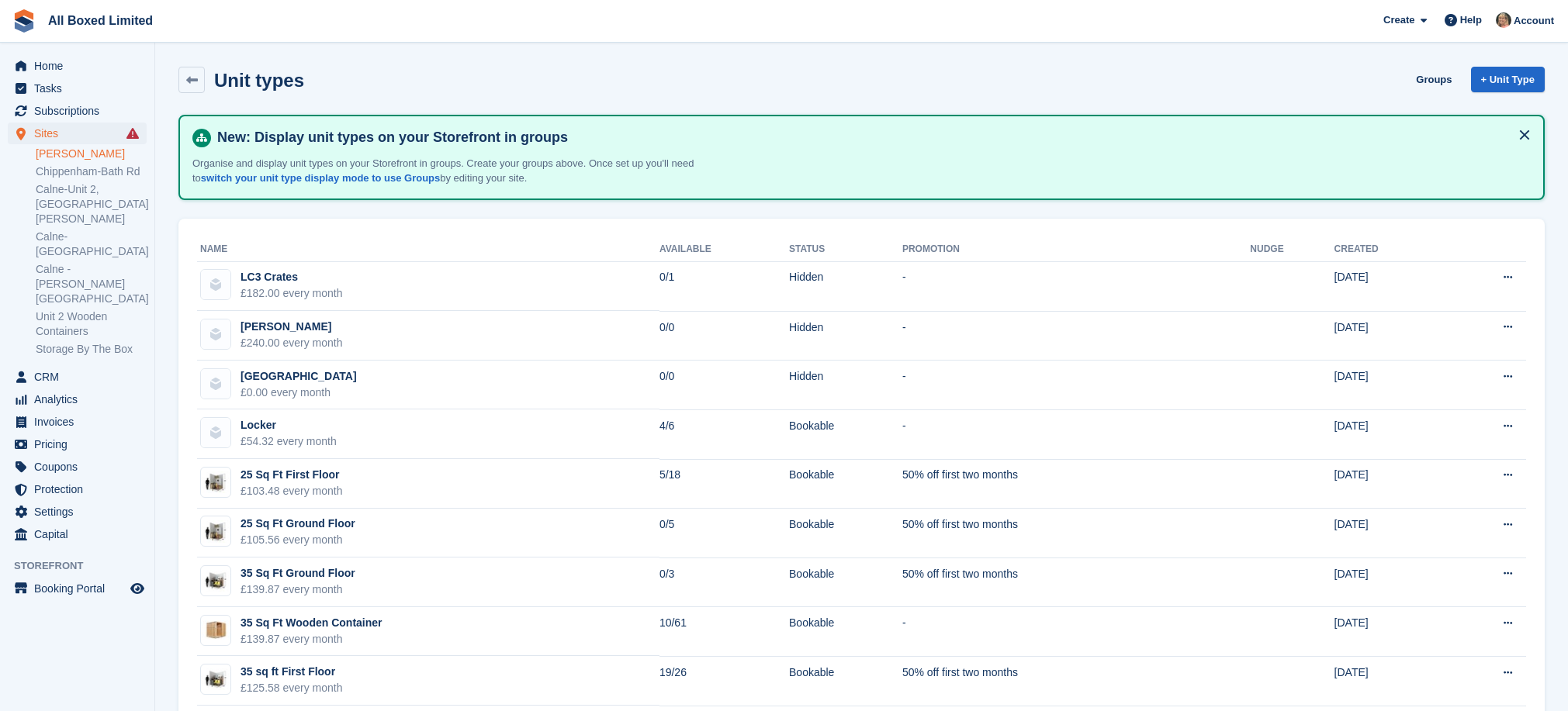
scroll to position [349, 0]
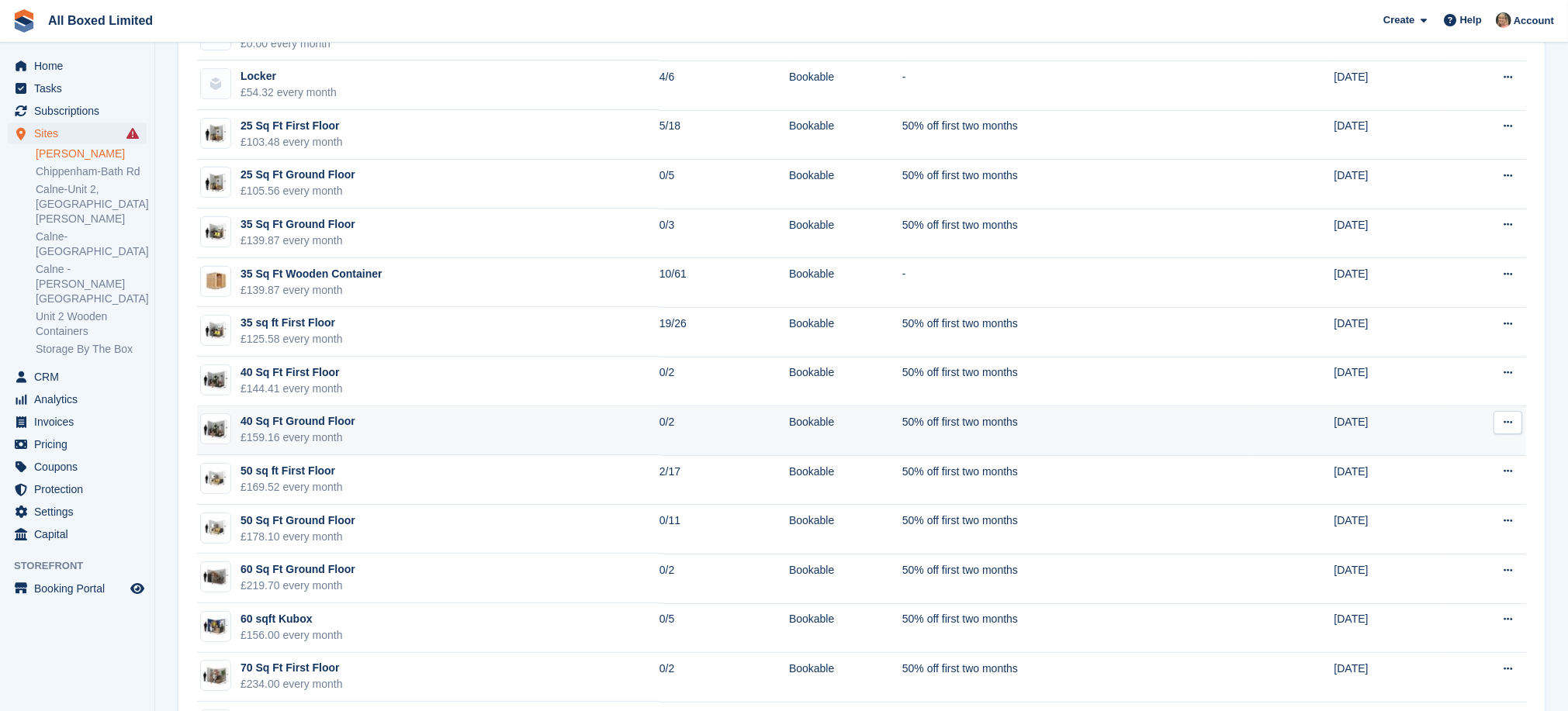
click at [437, 425] on td "40 Sq Ft Ground Floor £159.16 every month" at bounding box center [428, 431] width 462 height 50
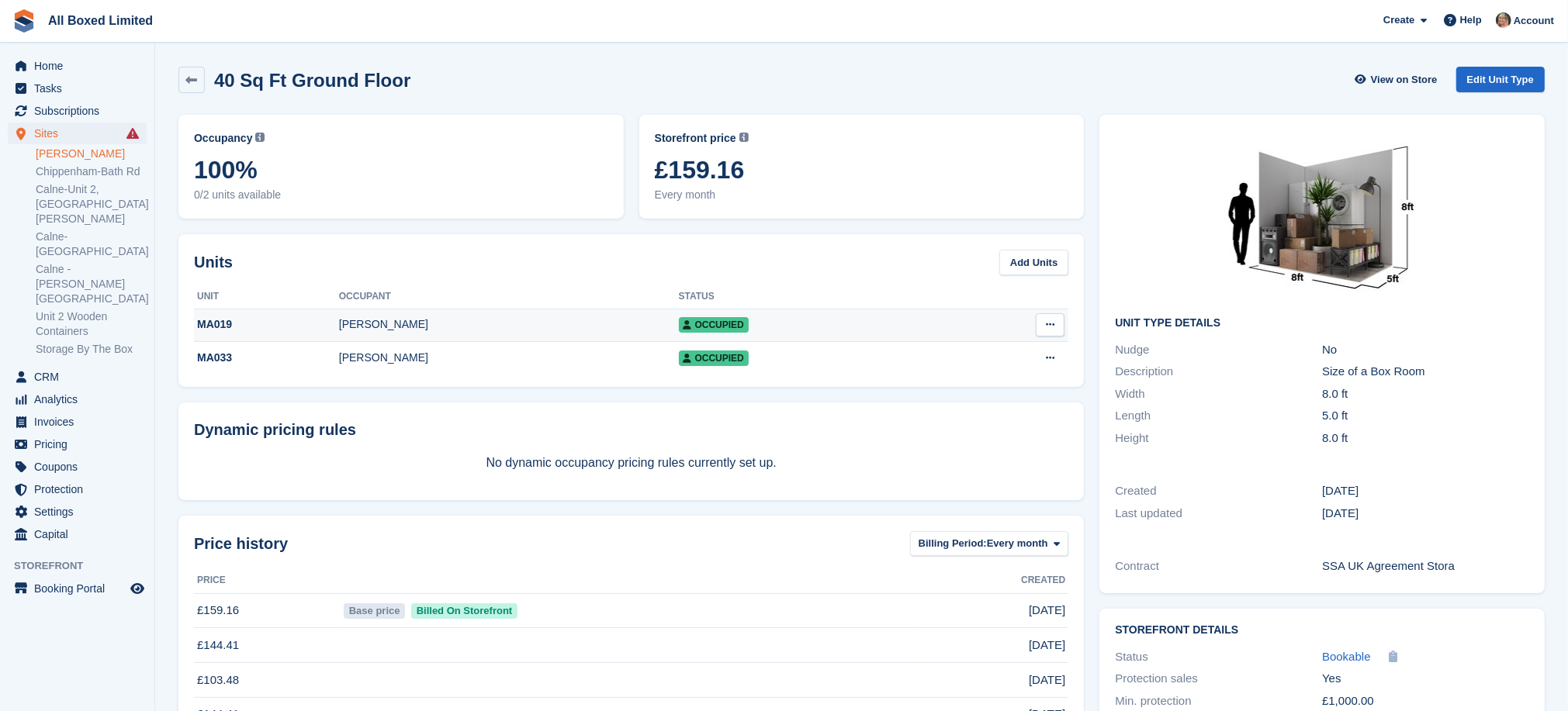
click at [384, 322] on div "[PERSON_NAME]" at bounding box center [509, 324] width 340 height 16
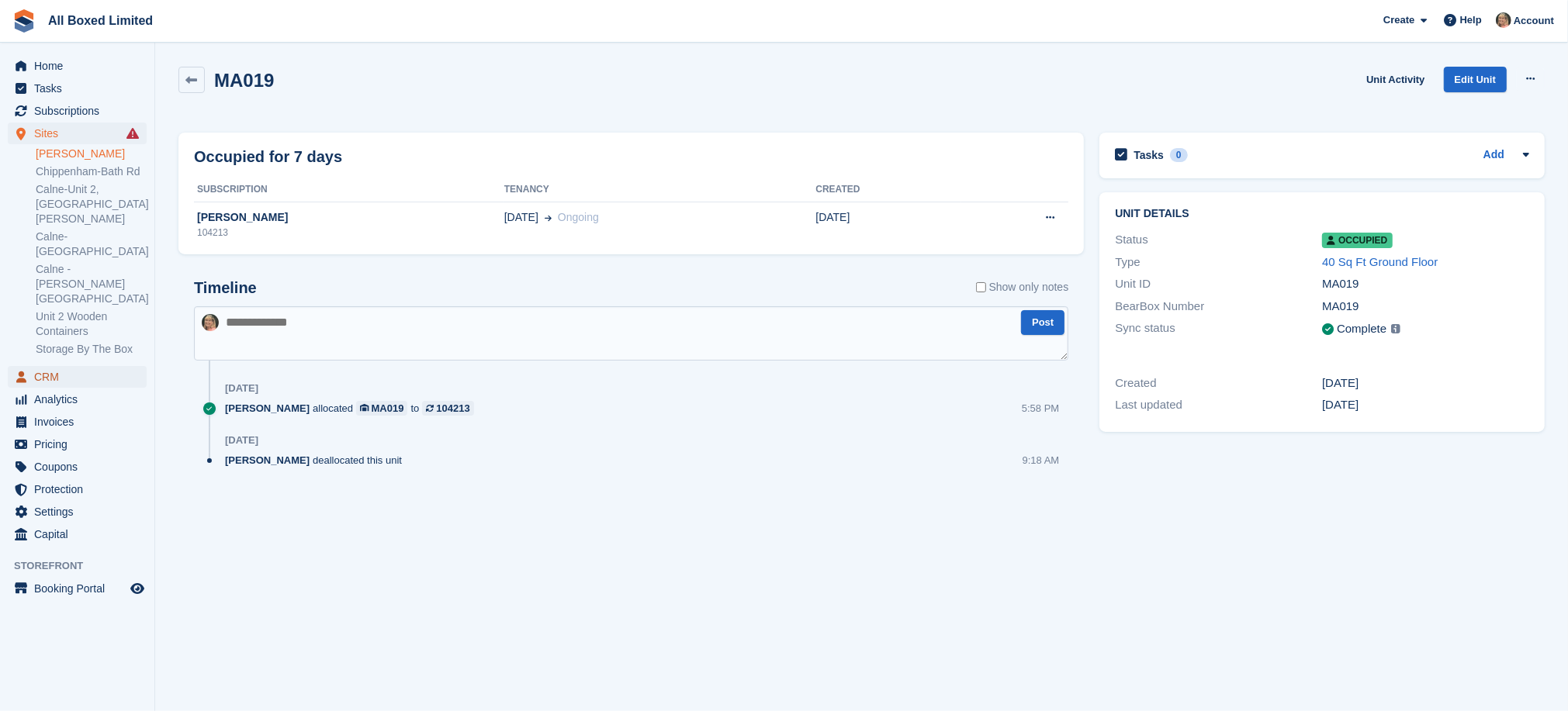
click at [63, 366] on span "CRM" at bounding box center [81, 377] width 93 height 22
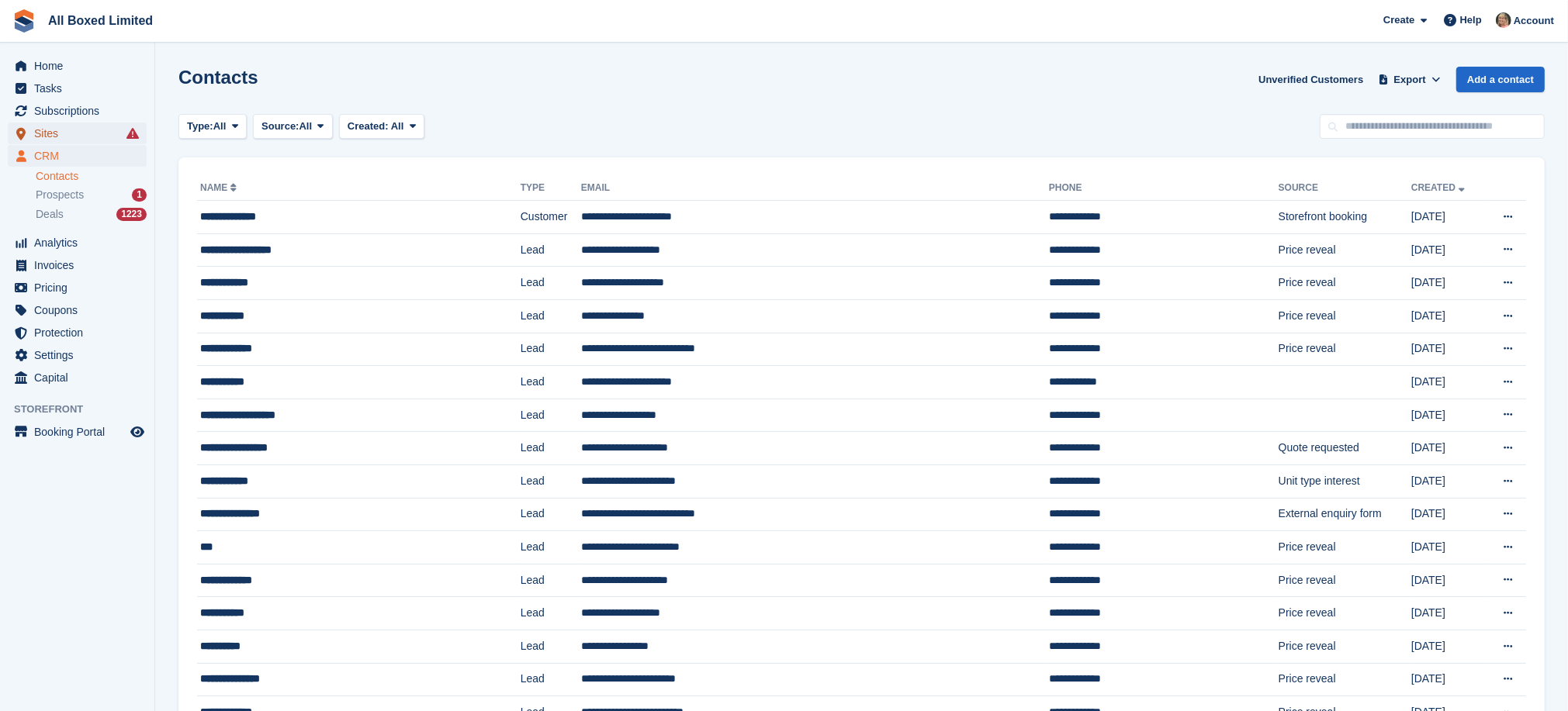
click at [48, 134] on span "Sites" at bounding box center [81, 134] width 93 height 22
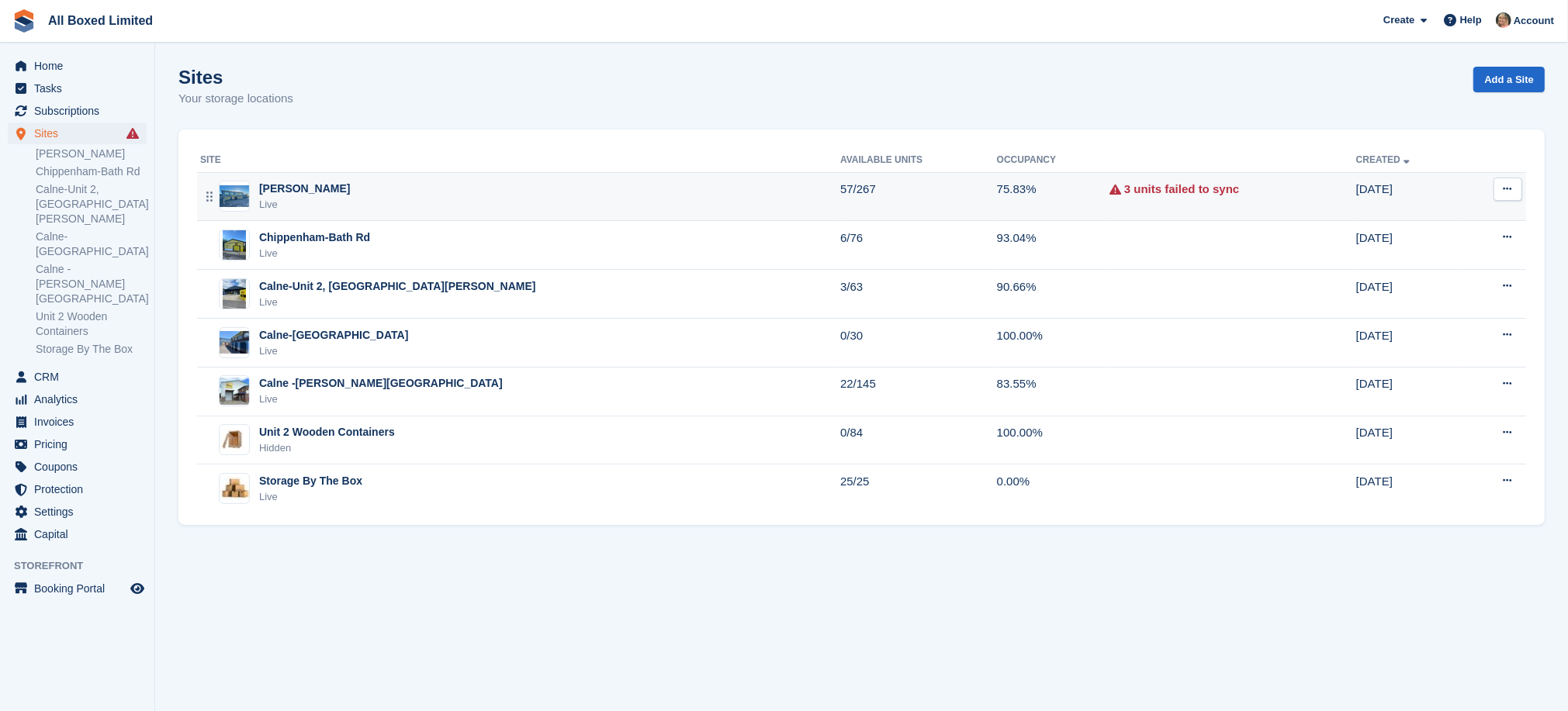
click at [295, 188] on div "[PERSON_NAME]" at bounding box center [304, 189] width 91 height 16
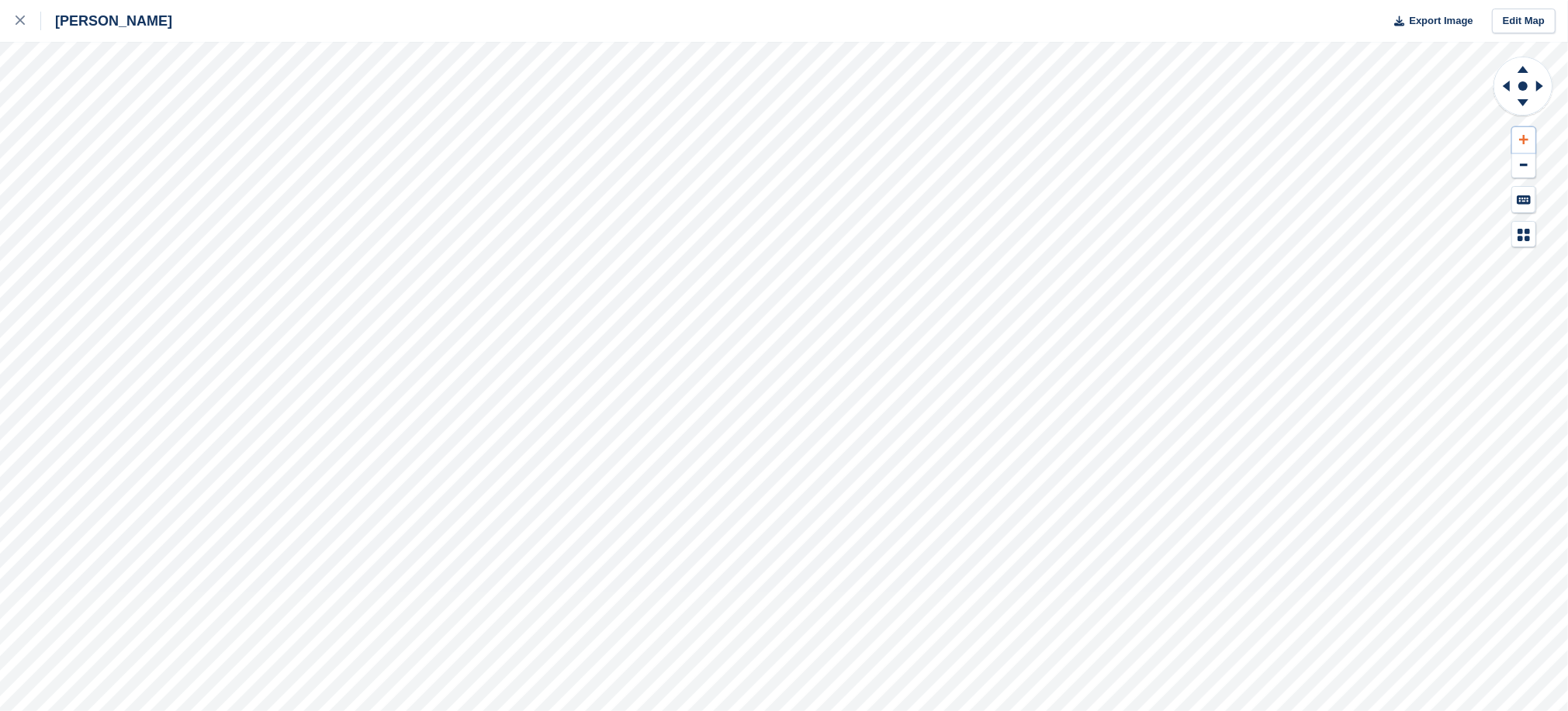
click at [1520, 142] on icon at bounding box center [1523, 139] width 9 height 11
click at [1520, 143] on icon at bounding box center [1523, 139] width 9 height 11
click at [1520, 68] on icon at bounding box center [1522, 69] width 11 height 7
click at [1505, 87] on icon at bounding box center [1506, 85] width 7 height 11
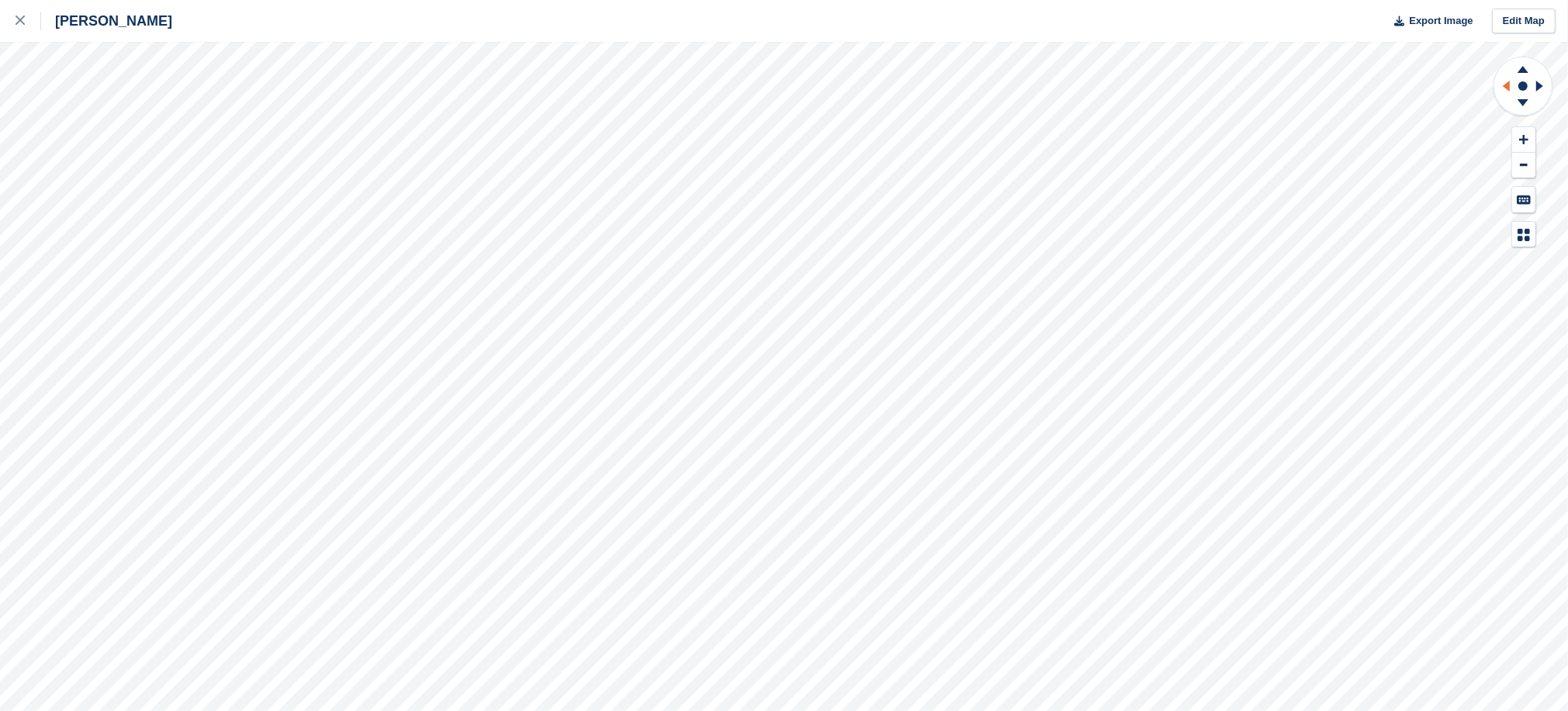
click at [1505, 88] on icon at bounding box center [1506, 85] width 7 height 11
click at [1520, 102] on icon at bounding box center [1522, 105] width 40 height 20
click at [1524, 69] on icon at bounding box center [1522, 69] width 11 height 7
click at [1516, 142] on button at bounding box center [1524, 139] width 23 height 25
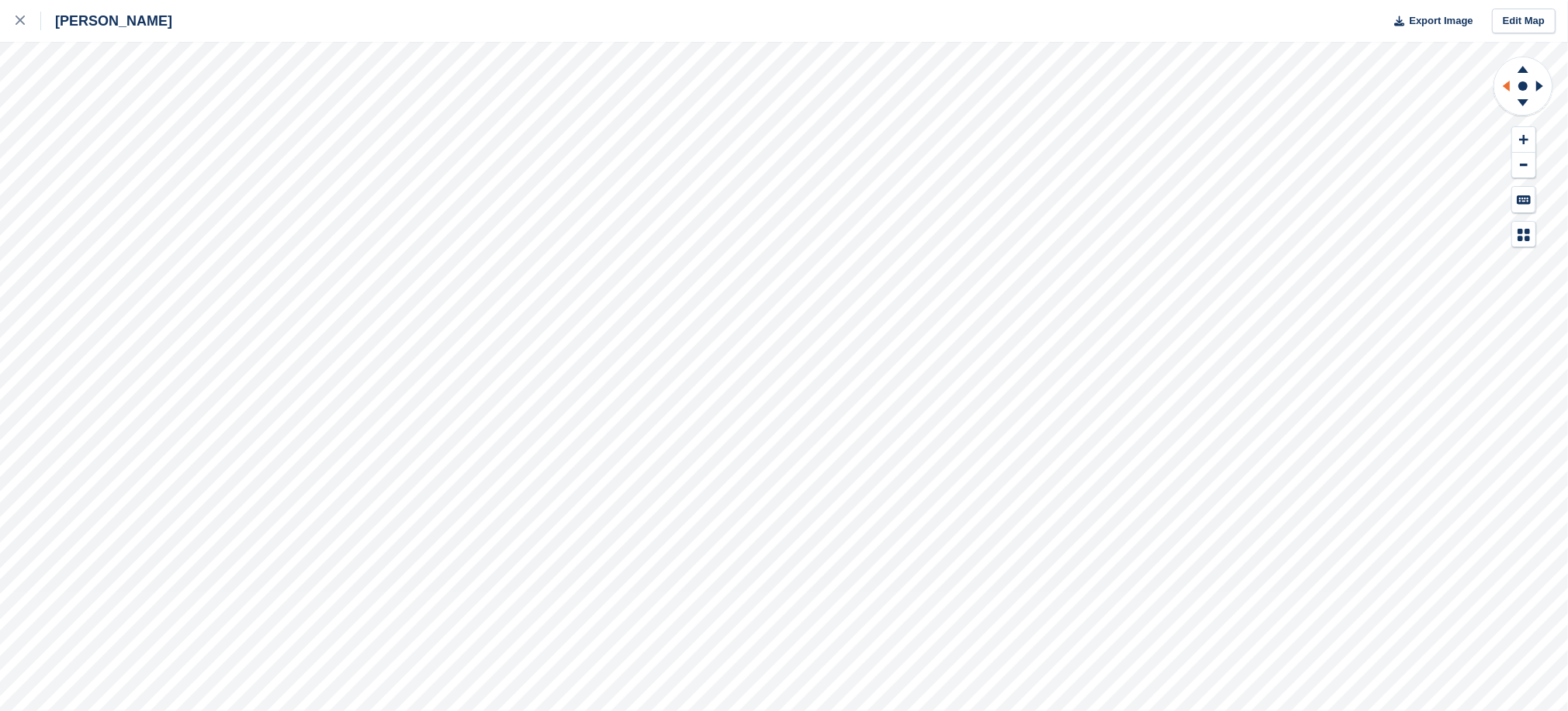
click at [1508, 84] on icon at bounding box center [1506, 85] width 7 height 11
click at [1522, 132] on button at bounding box center [1524, 139] width 23 height 25
click at [1522, 67] on icon at bounding box center [1522, 69] width 11 height 7
click at [1505, 87] on icon at bounding box center [1506, 85] width 7 height 11
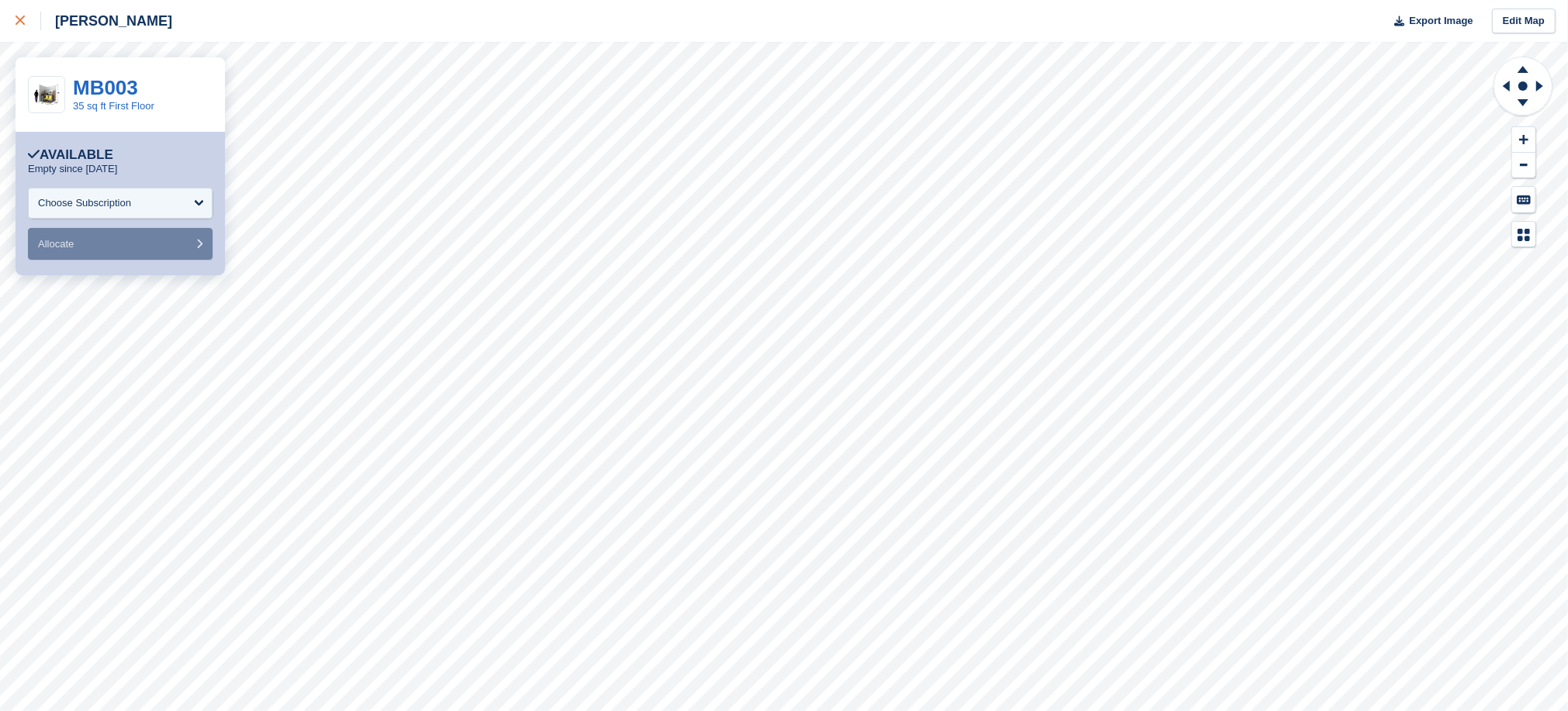
click at [20, 22] on icon at bounding box center [20, 20] width 9 height 9
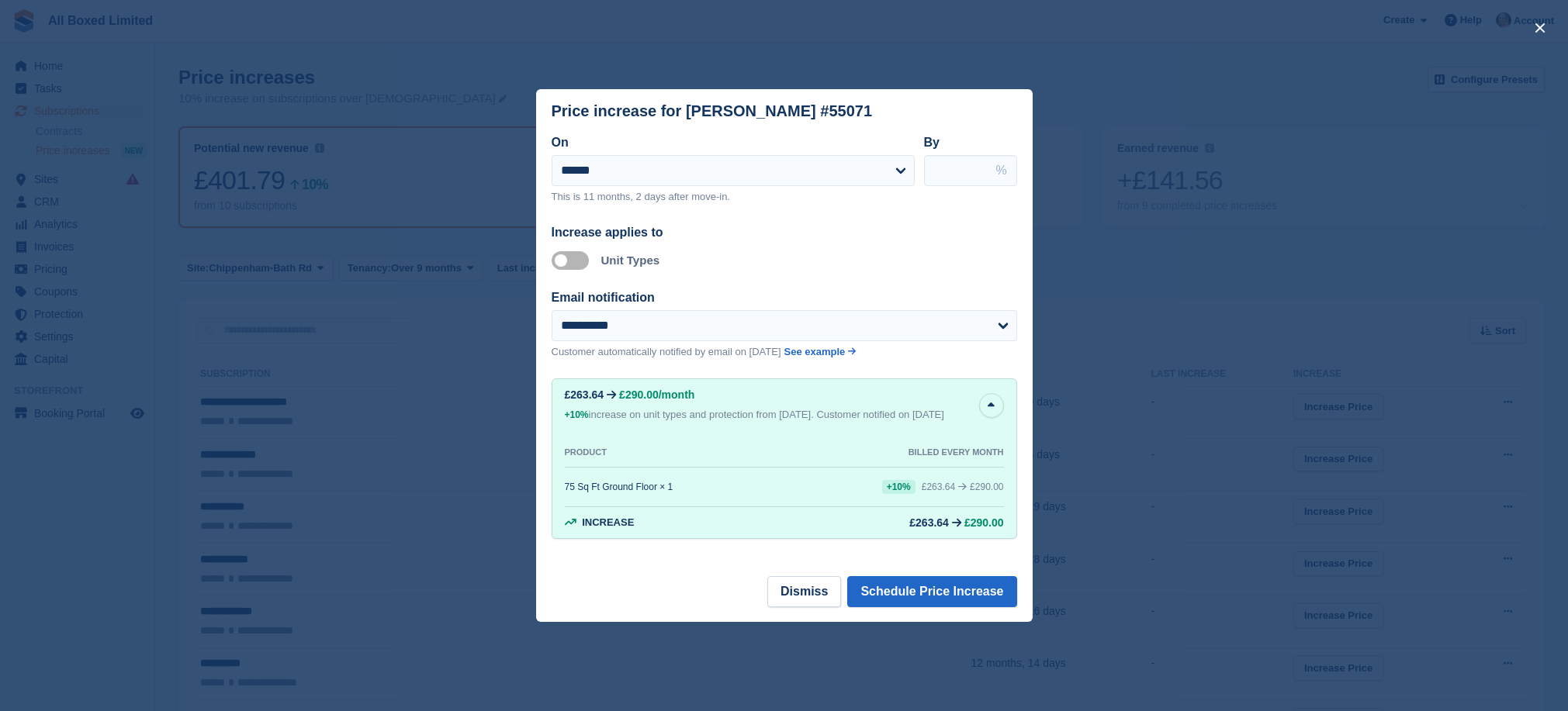
scroll to position [274, 0]
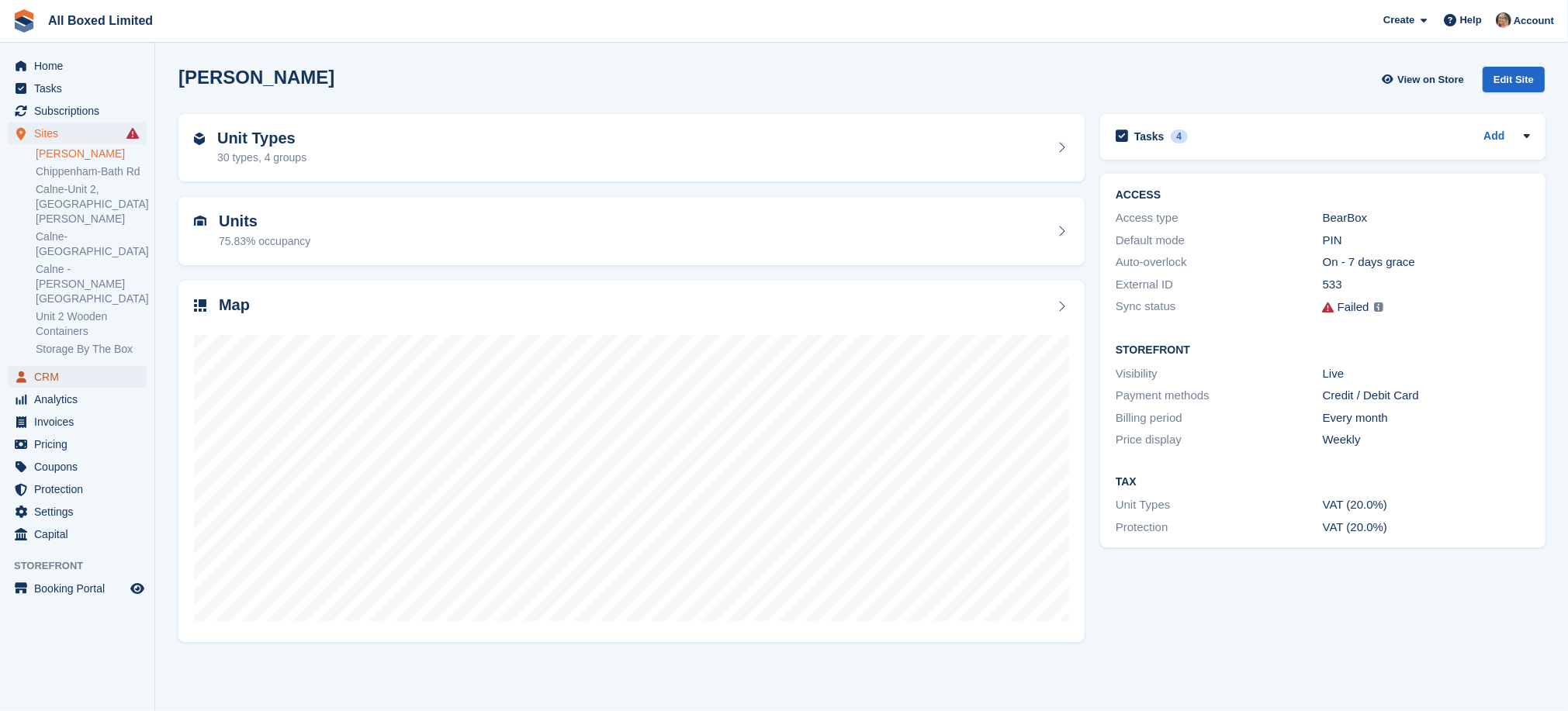
click at [49, 366] on span "CRM" at bounding box center [81, 377] width 93 height 22
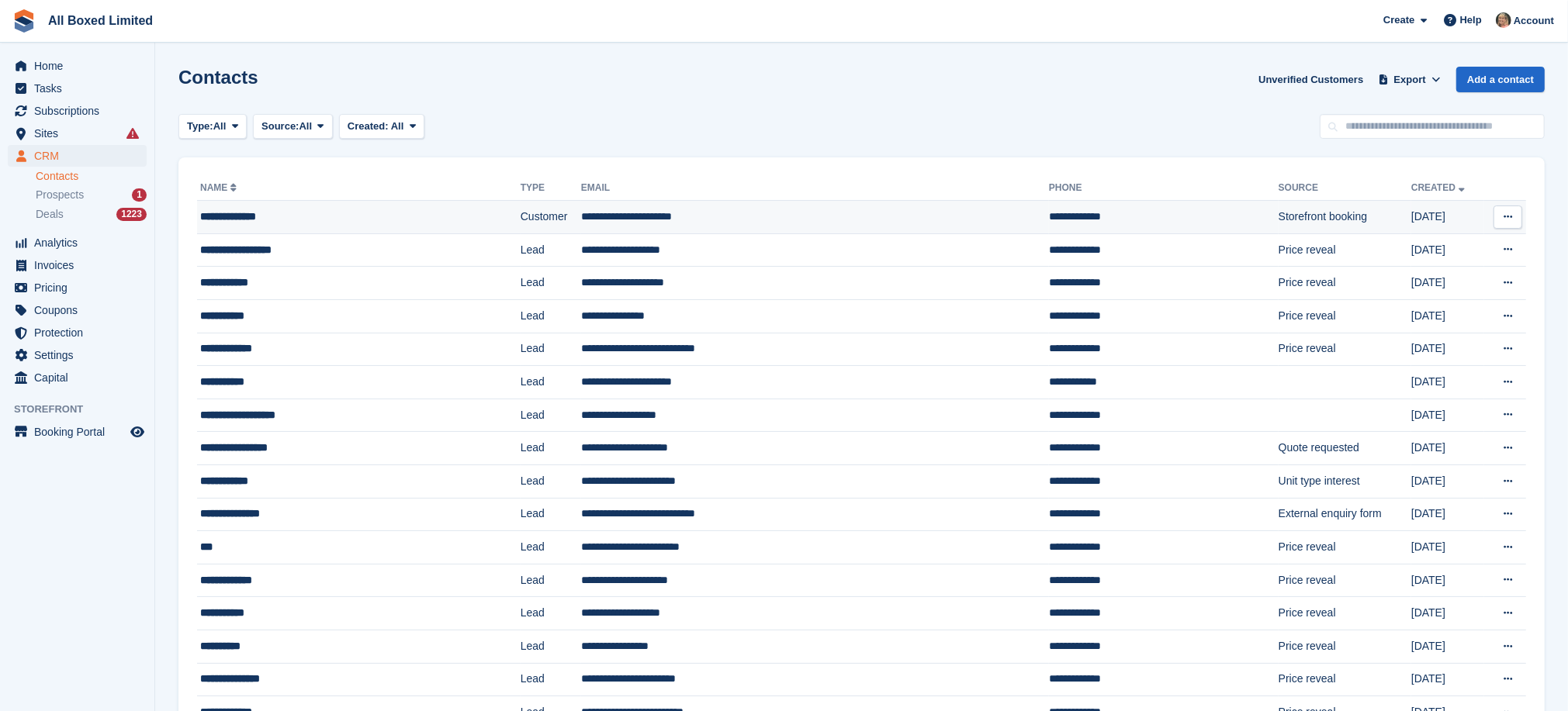
click at [581, 215] on td "**********" at bounding box center [814, 217] width 468 height 34
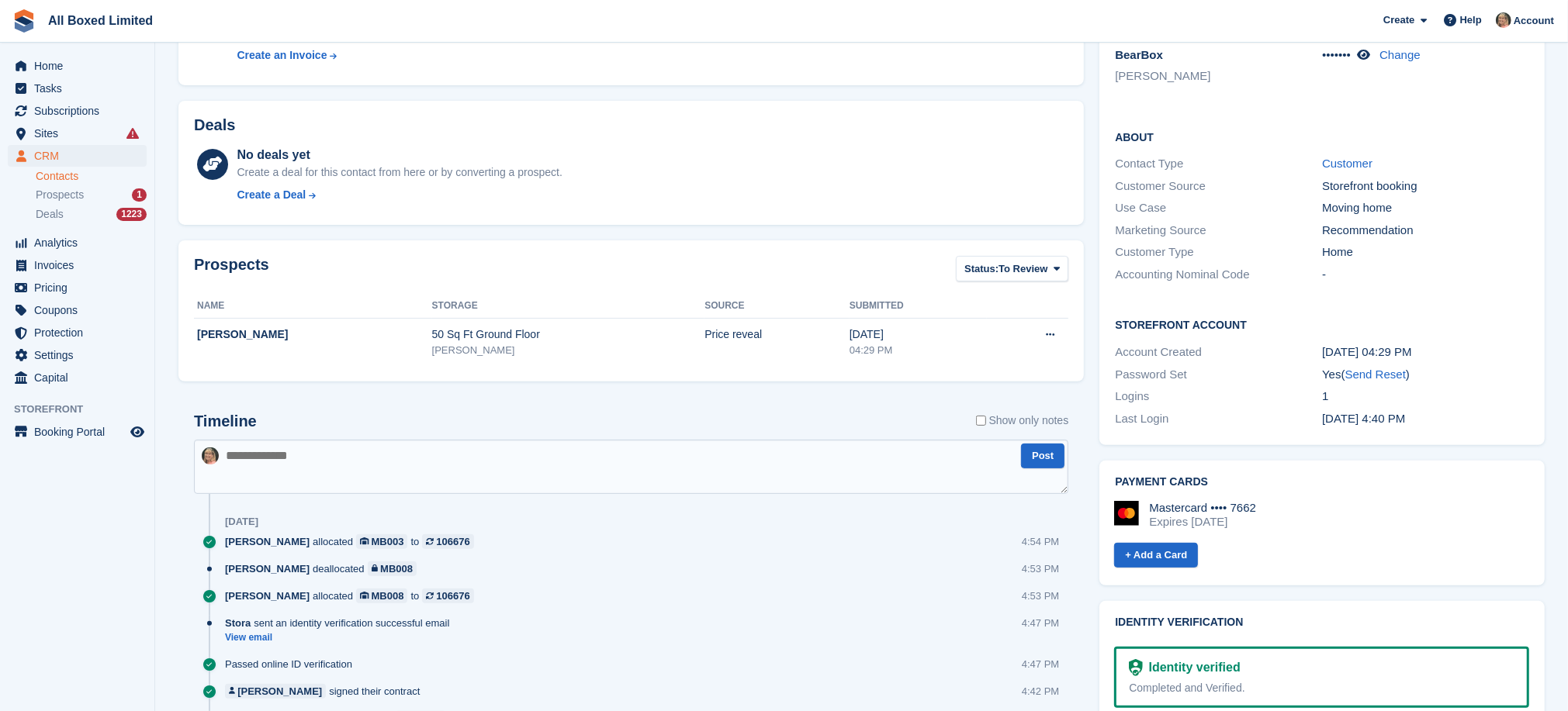
scroll to position [349, 0]
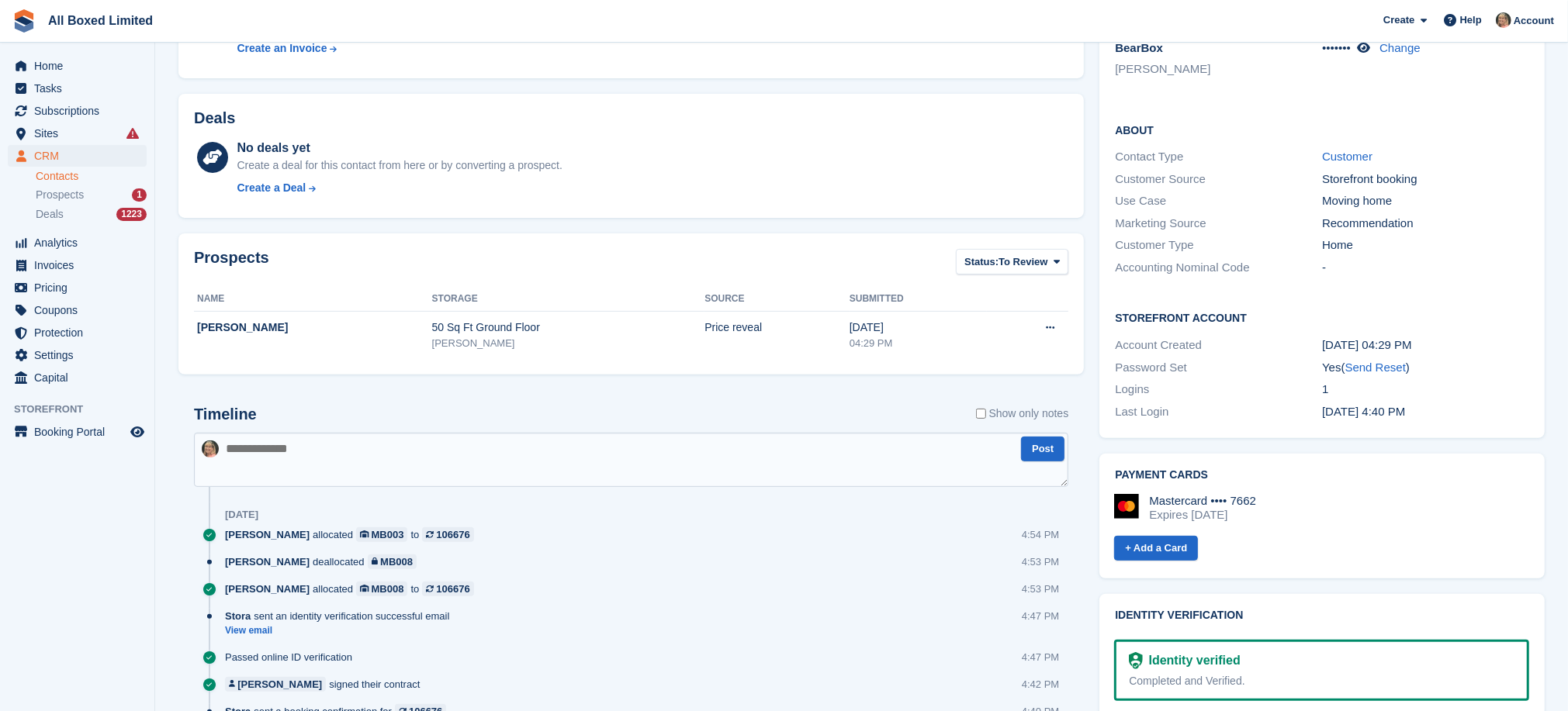
click at [428, 451] on textarea at bounding box center [631, 460] width 874 height 54
type textarea "**********"
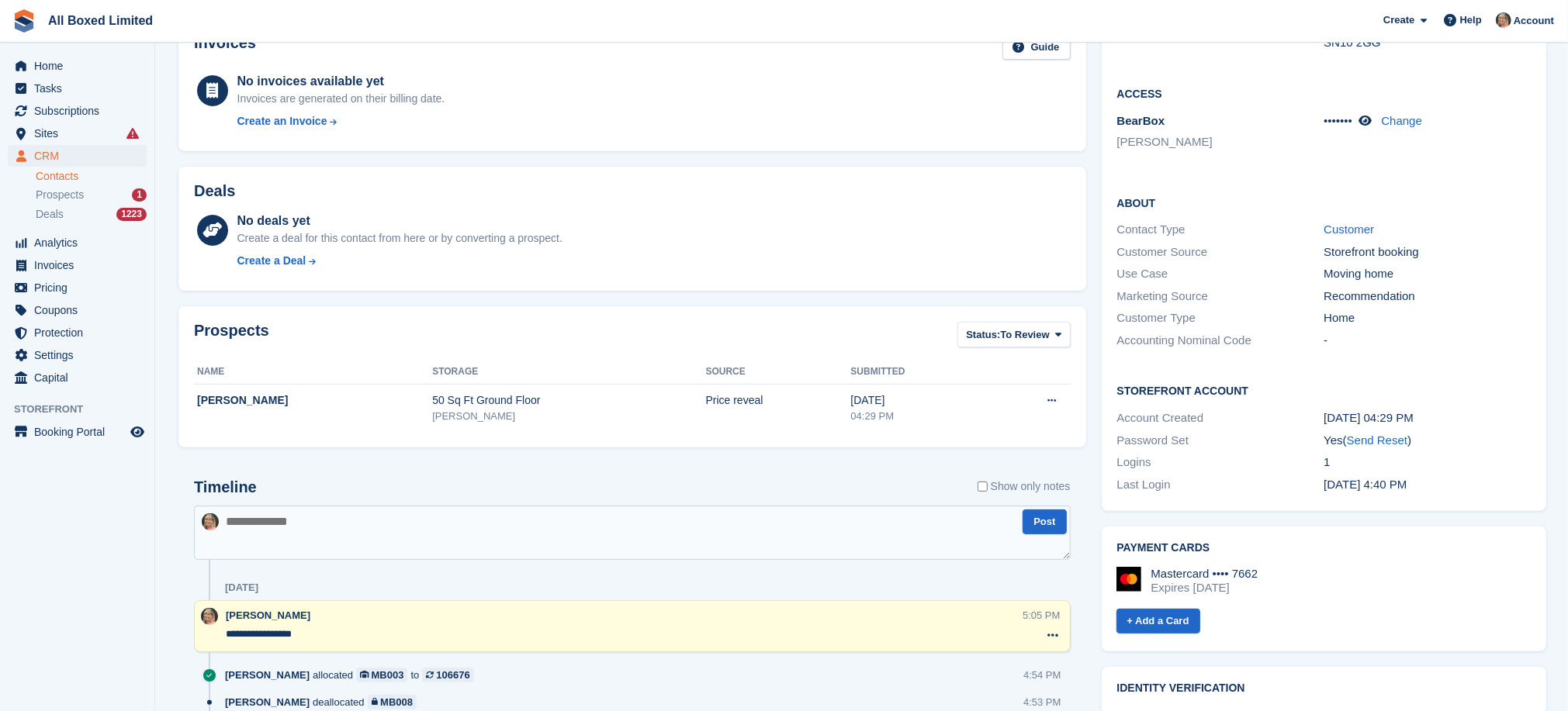
scroll to position [233, 0]
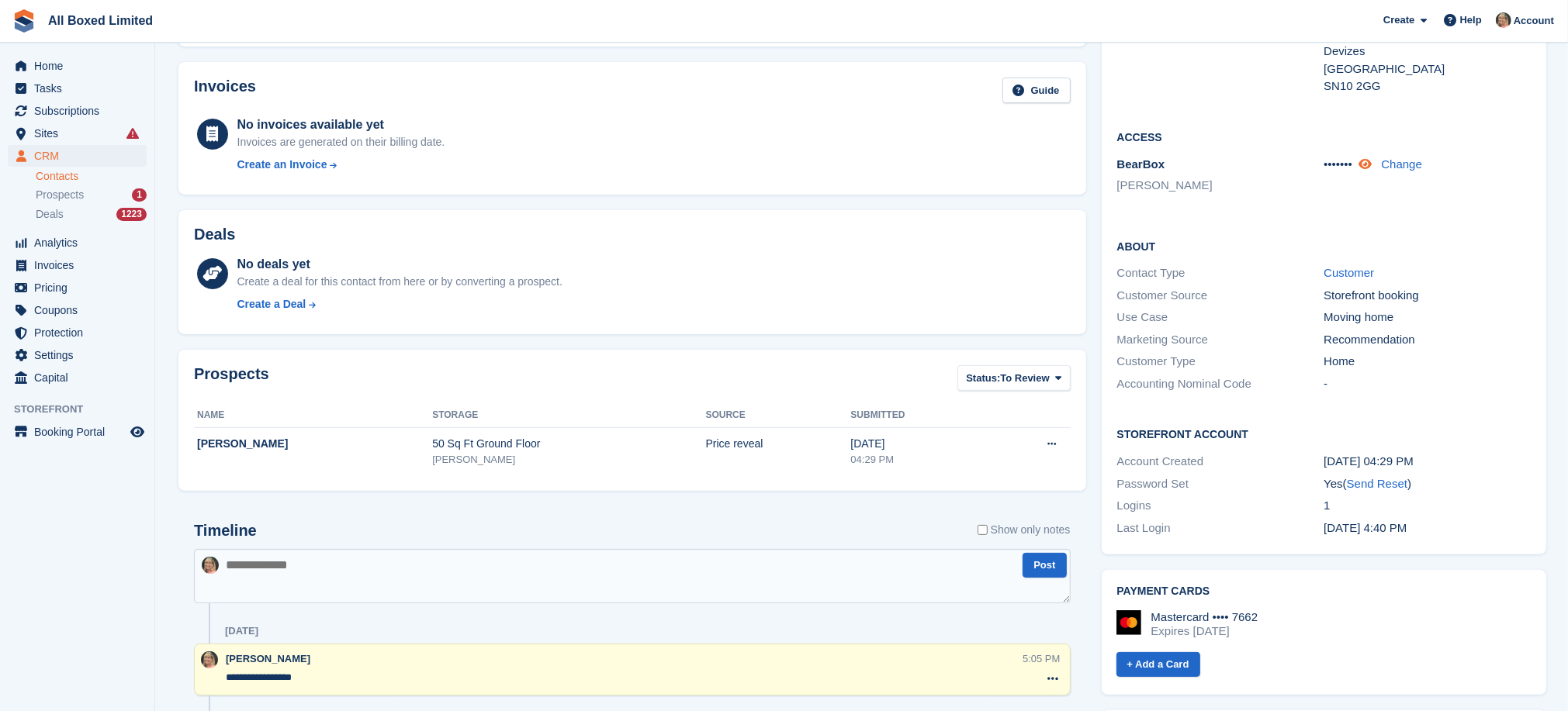
click at [1366, 165] on icon at bounding box center [1365, 164] width 13 height 11
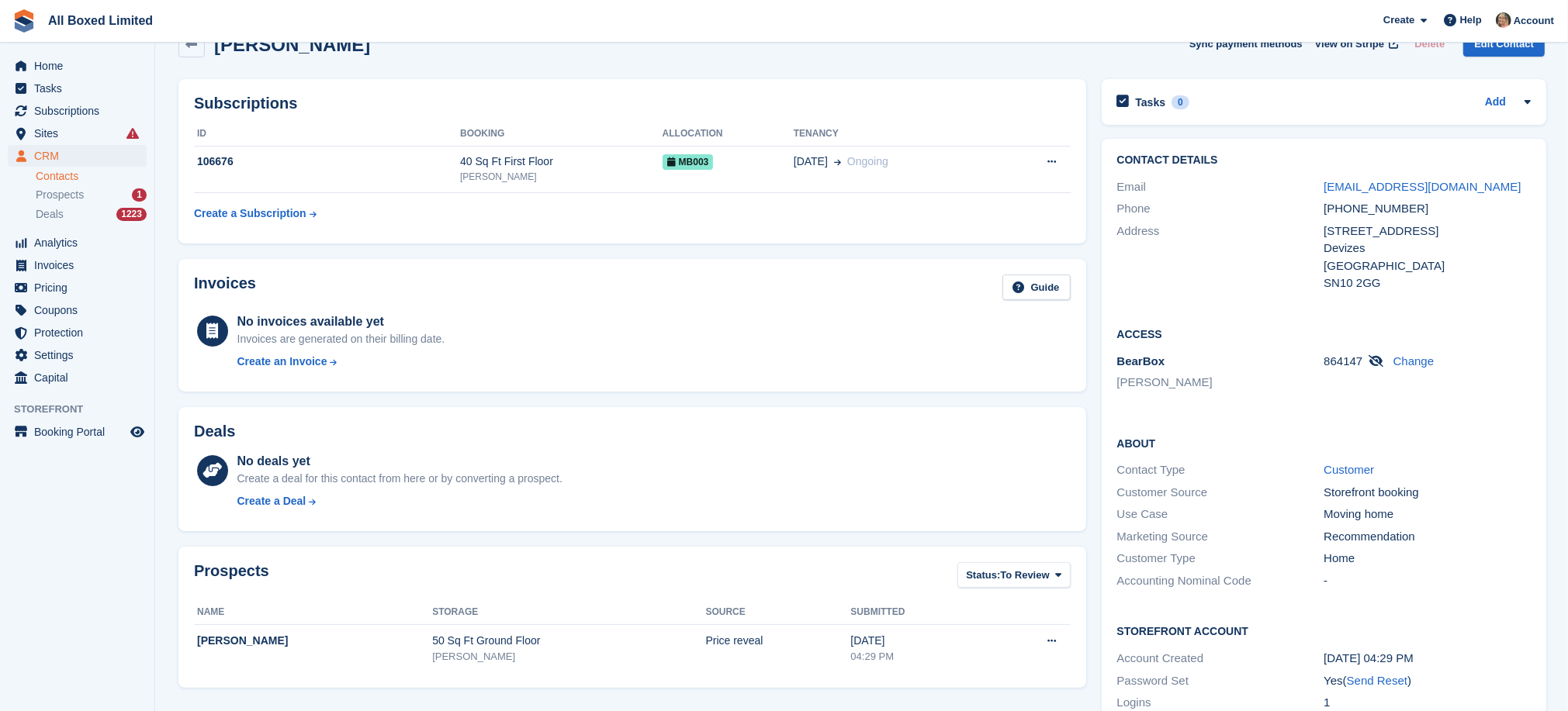
scroll to position [0, 0]
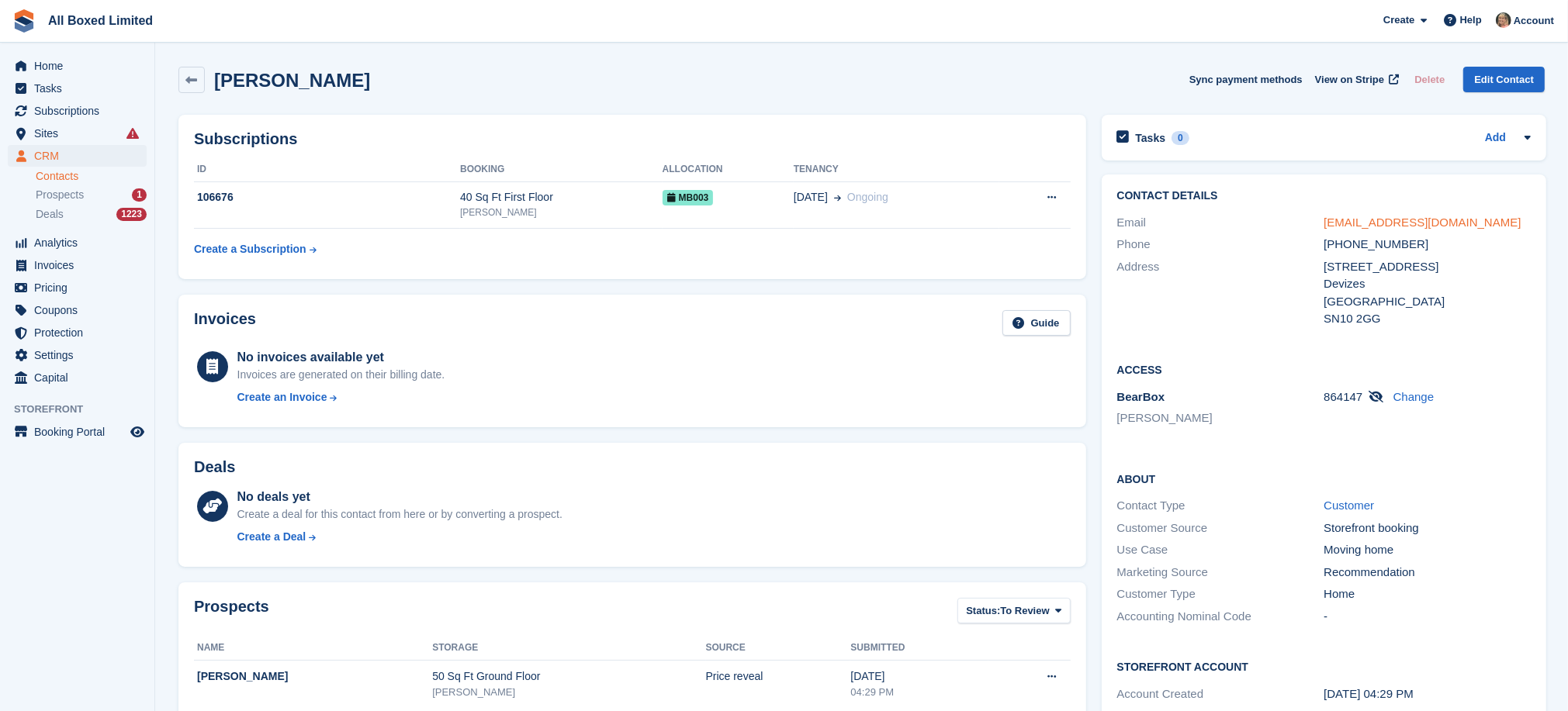
click at [1362, 224] on link "[EMAIL_ADDRESS][DOMAIN_NAME]" at bounding box center [1422, 222] width 197 height 13
